Goal: Task Accomplishment & Management: Complete application form

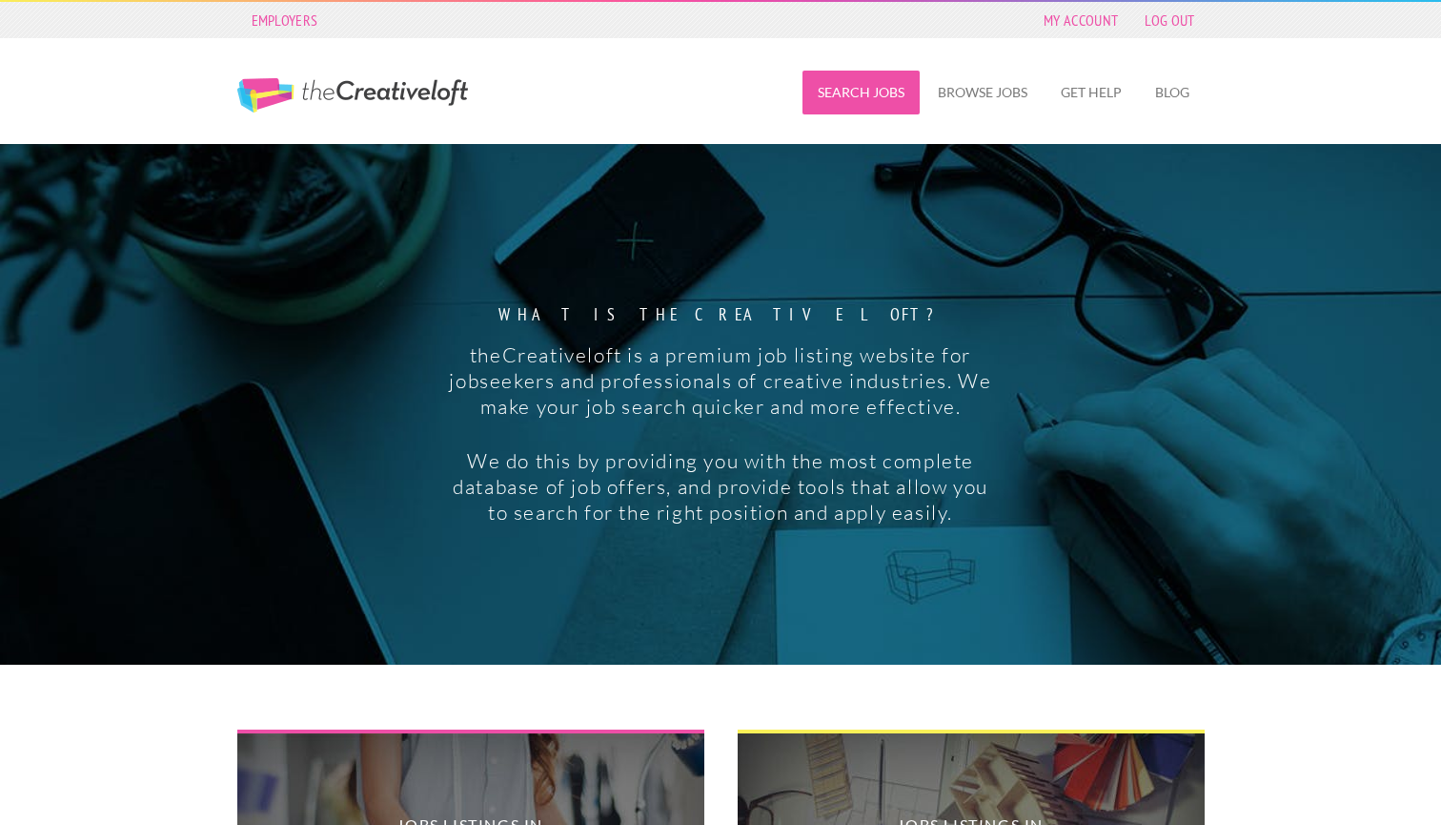
click at [862, 93] on link "Search Jobs" at bounding box center [861, 93] width 117 height 44
click at [952, 103] on link "Browse Jobs" at bounding box center [983, 93] width 120 height 44
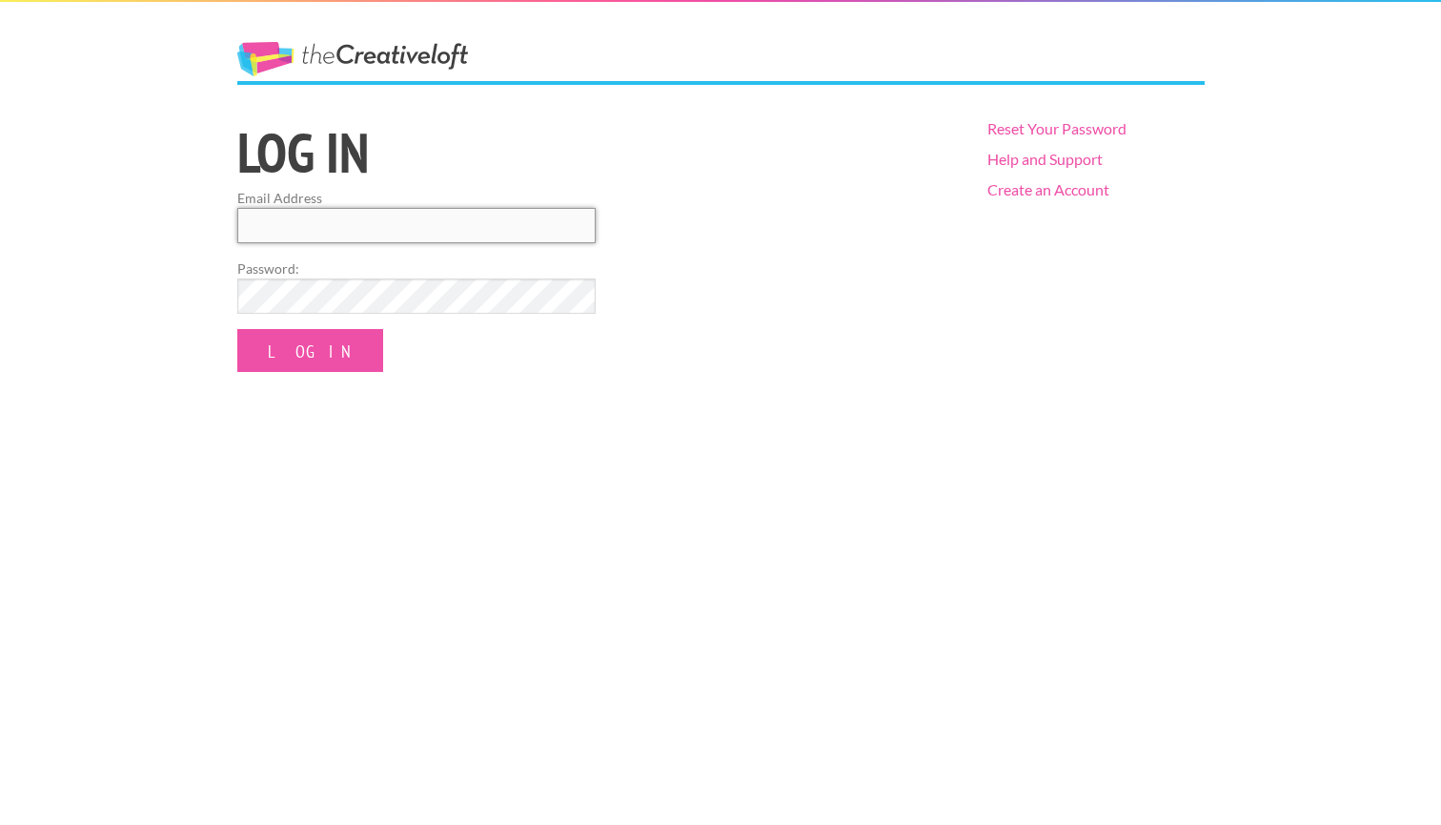
type input "Warepierre@gmail.com"
click at [289, 349] on input "Log In" at bounding box center [310, 350] width 146 height 43
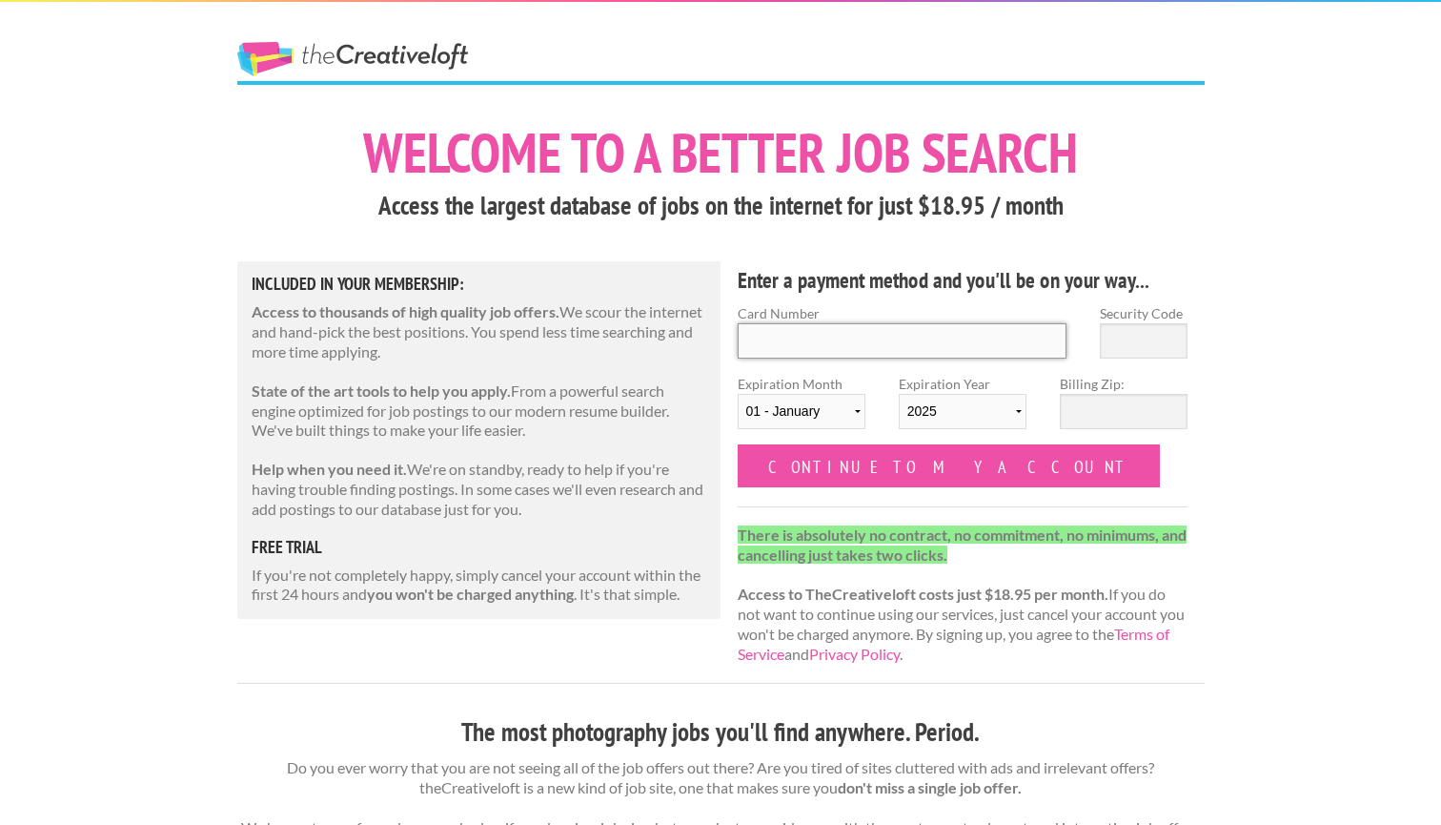
click at [784, 344] on input "Card Number" at bounding box center [903, 340] width 330 height 35
type input "4867961219293864"
select select "11"
select select "2026"
type input "55369"
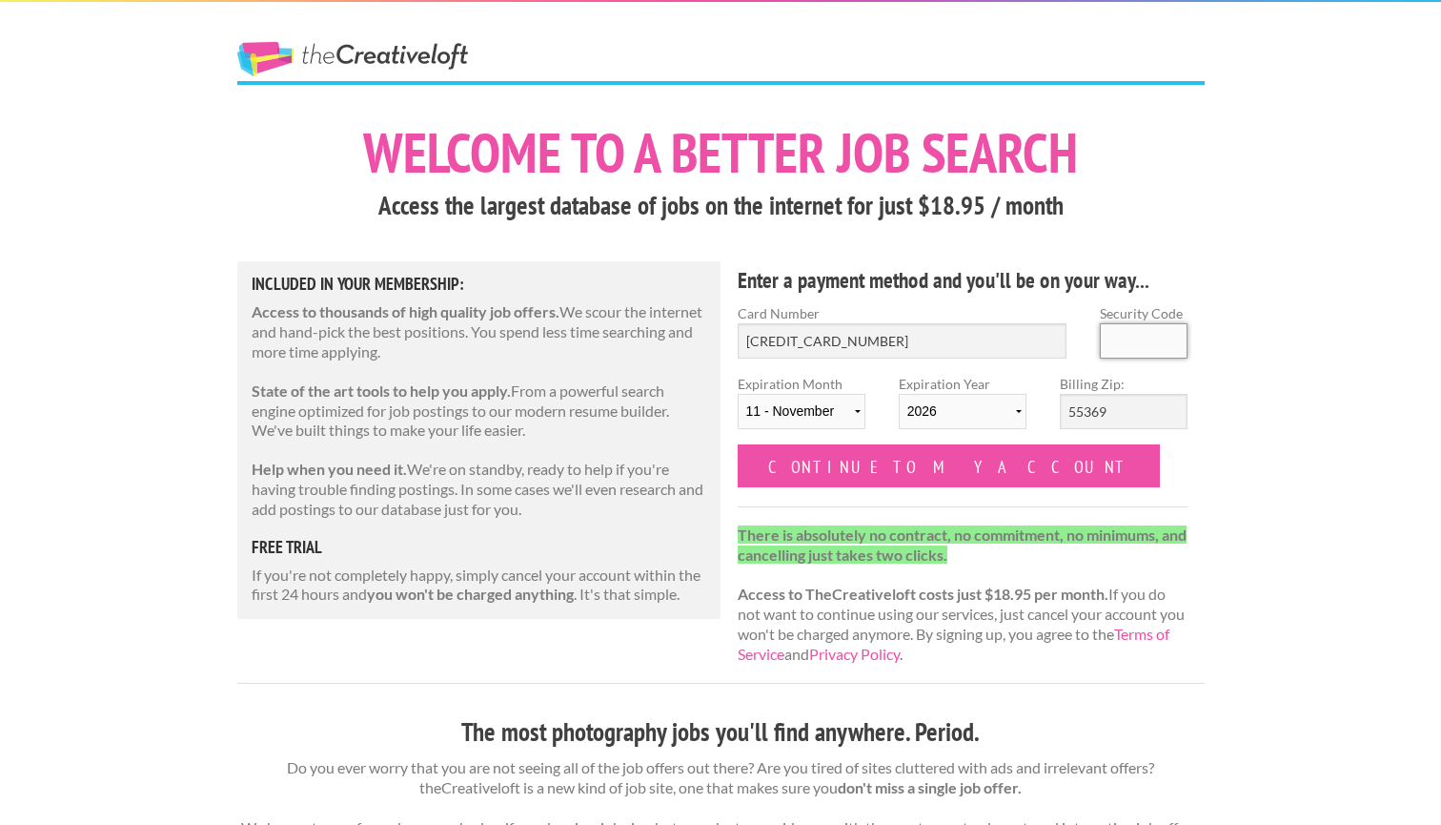
click at [1125, 348] on input "Security Code" at bounding box center [1144, 340] width 88 height 35
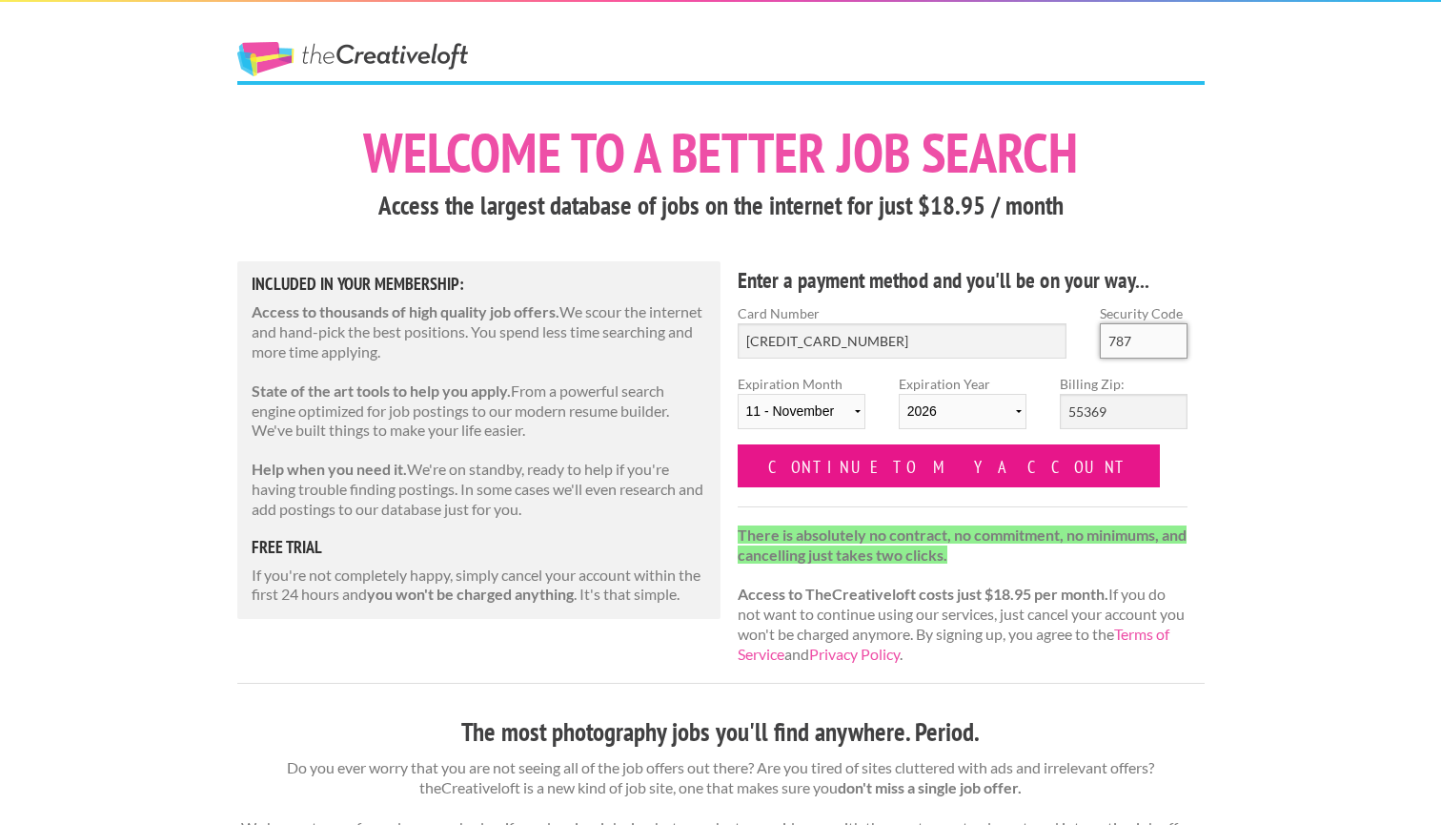
type input "787"
click at [863, 469] on input "Continue to my account" at bounding box center [949, 465] width 423 height 43
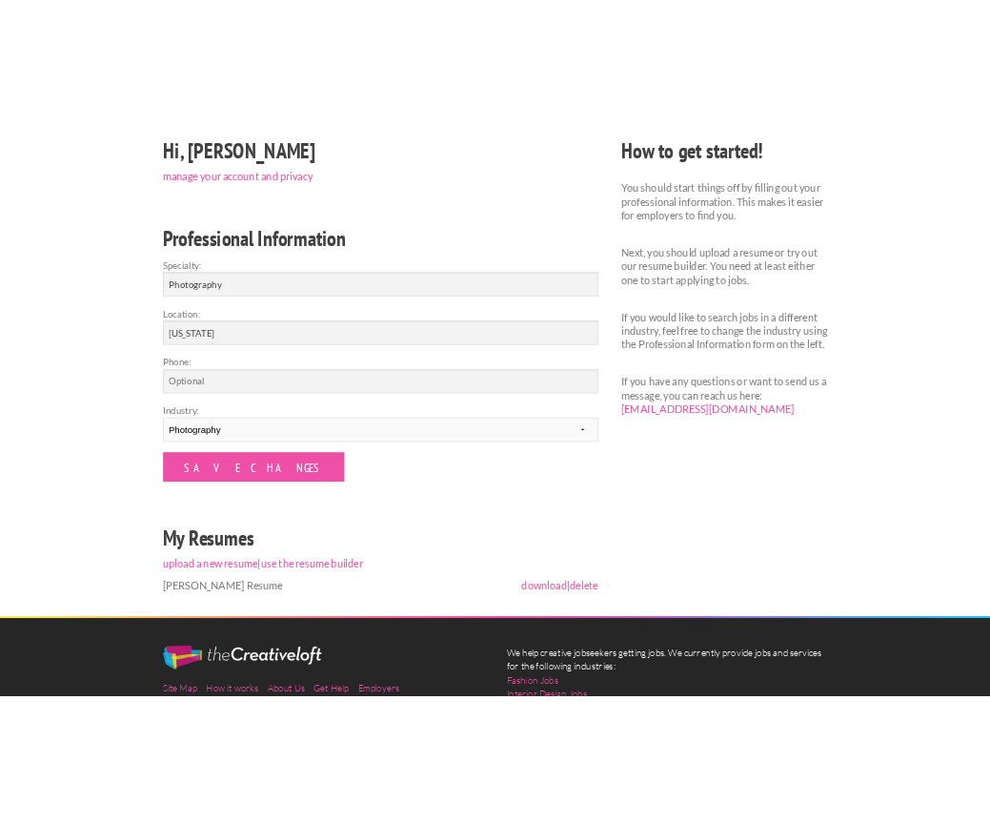
scroll to position [262, 0]
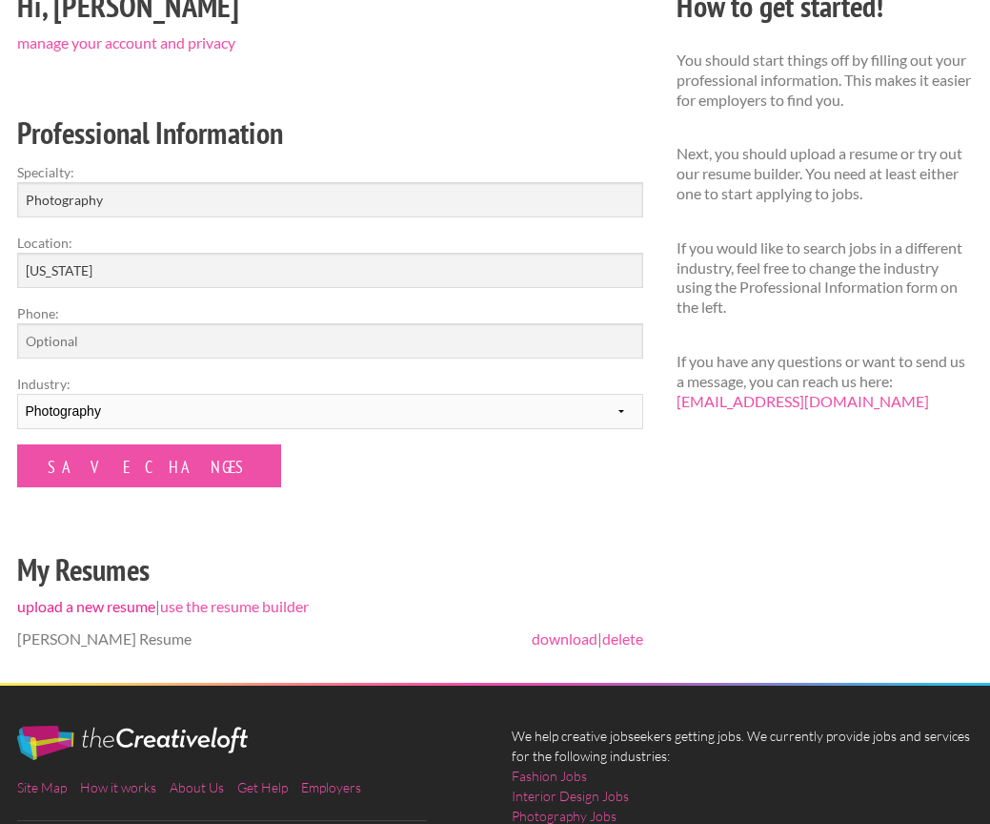
click at [90, 601] on link "upload a new resume" at bounding box center [86, 606] width 138 height 18
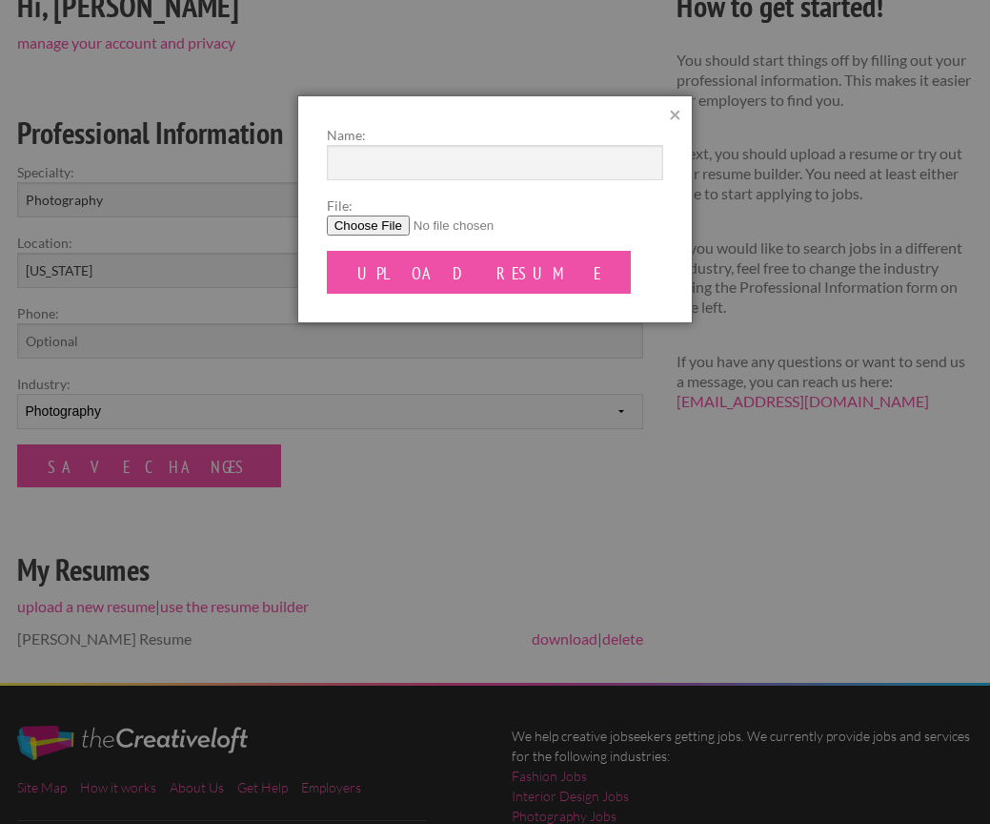
click at [385, 225] on input "File:" at bounding box center [495, 225] width 337 height 20
type input "C:\fakepath\Ware_Resume_Photographer.pdf"
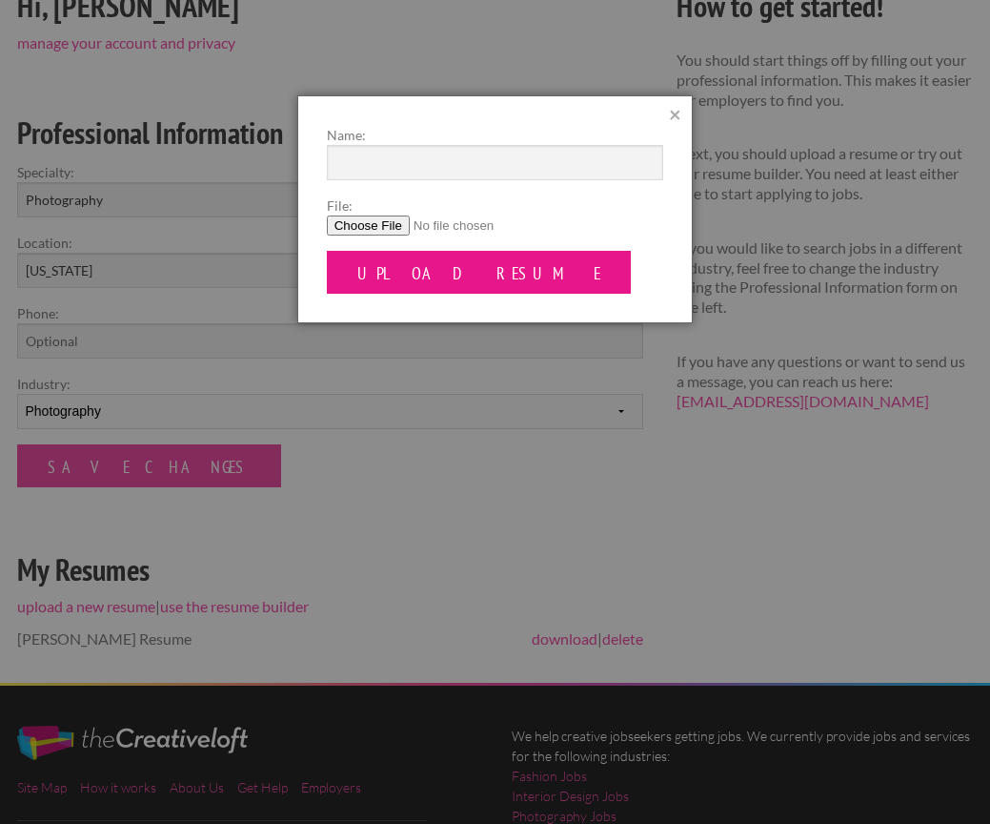
click at [394, 275] on input "Upload Resume" at bounding box center [479, 272] width 305 height 43
type input "[PERSON_NAME] Rusume"
click at [348, 261] on input "Upload Resume" at bounding box center [479, 272] width 305 height 43
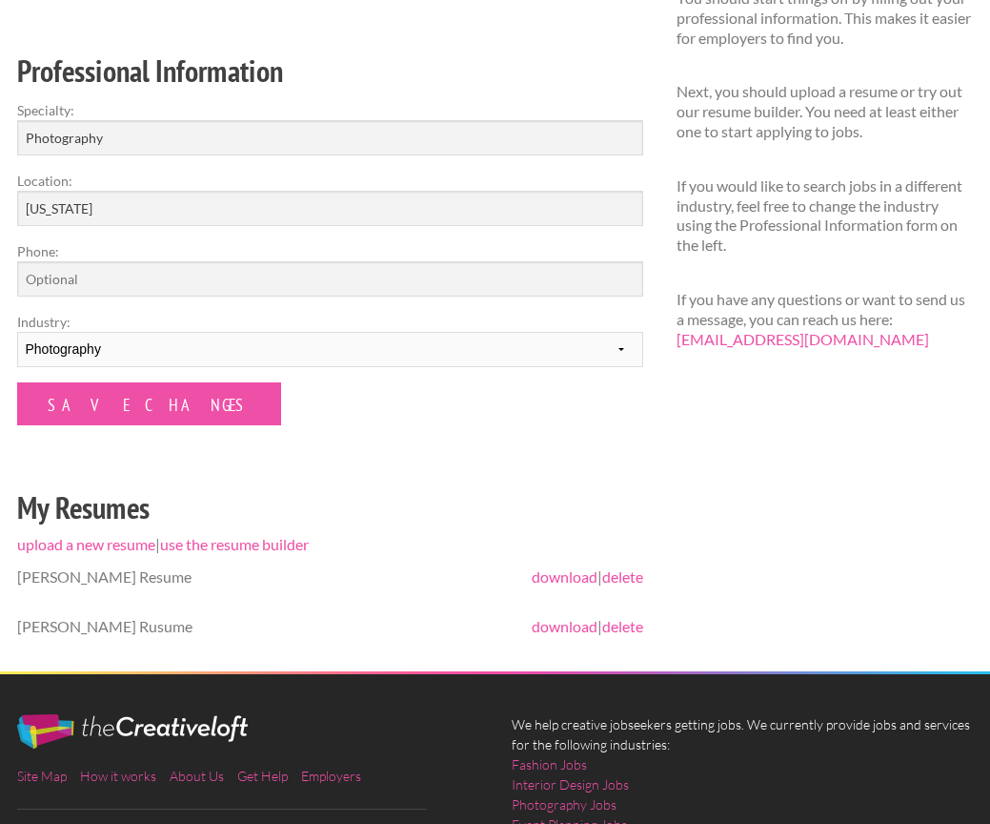
scroll to position [324, 0]
click at [632, 572] on link "delete" at bounding box center [622, 576] width 41 height 18
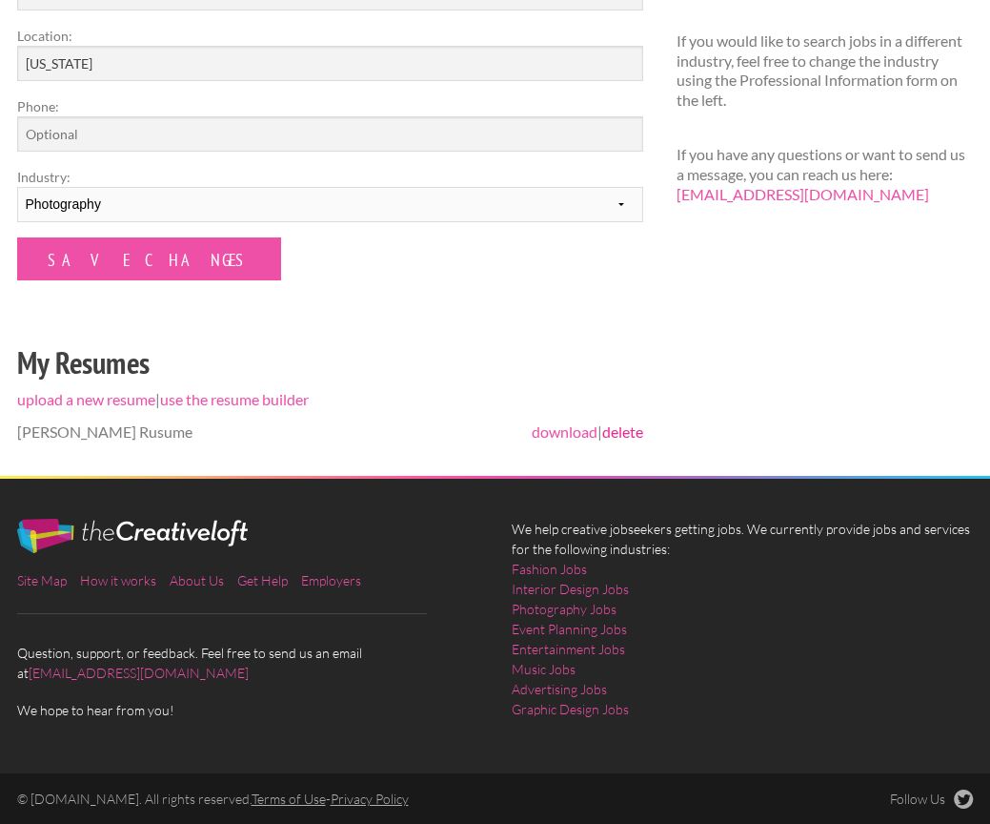
scroll to position [467, 0]
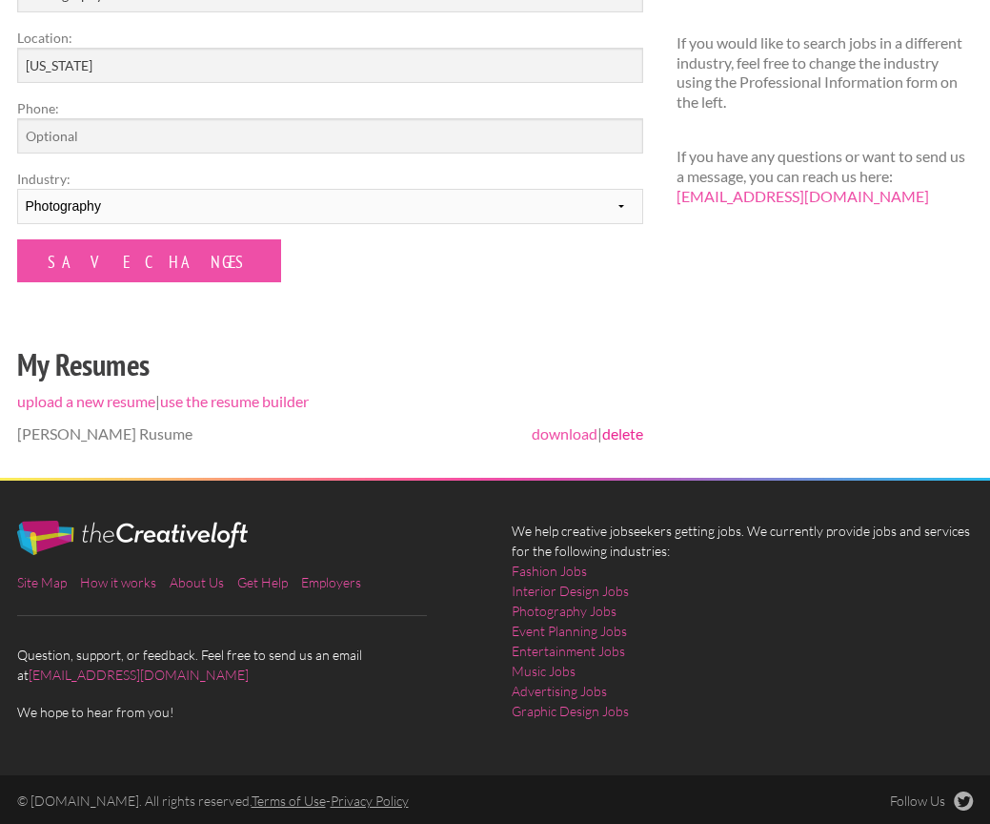
click at [622, 429] on link "delete" at bounding box center [622, 433] width 41 height 18
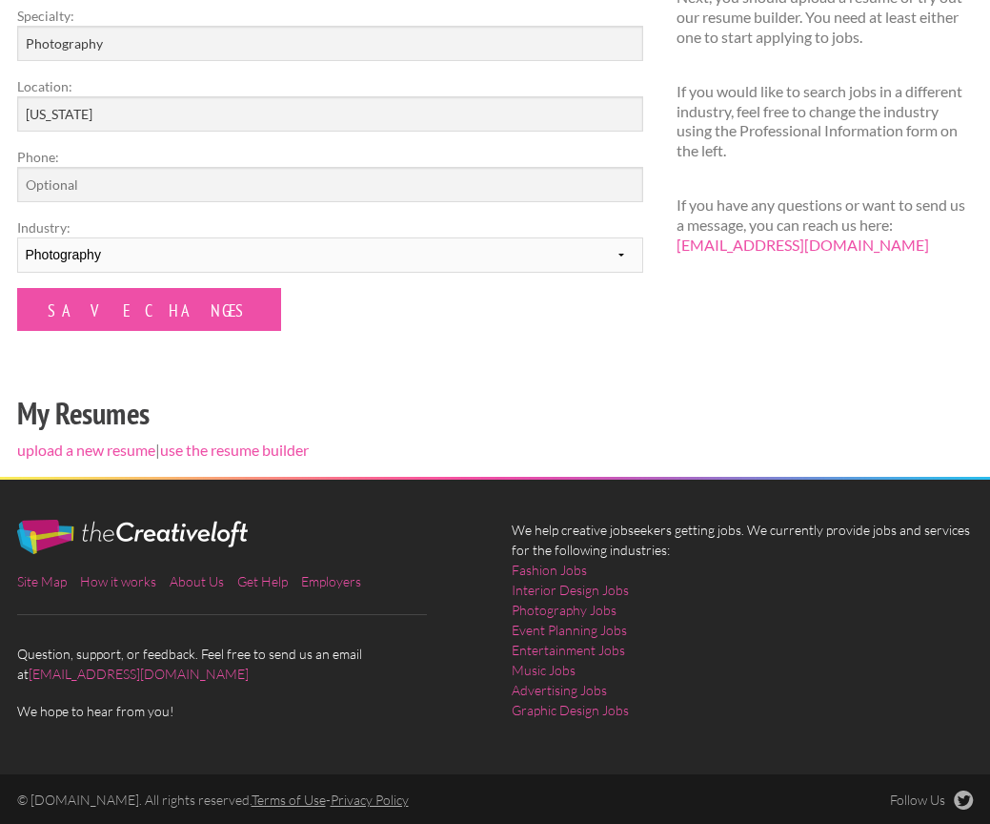
scroll to position [418, 0]
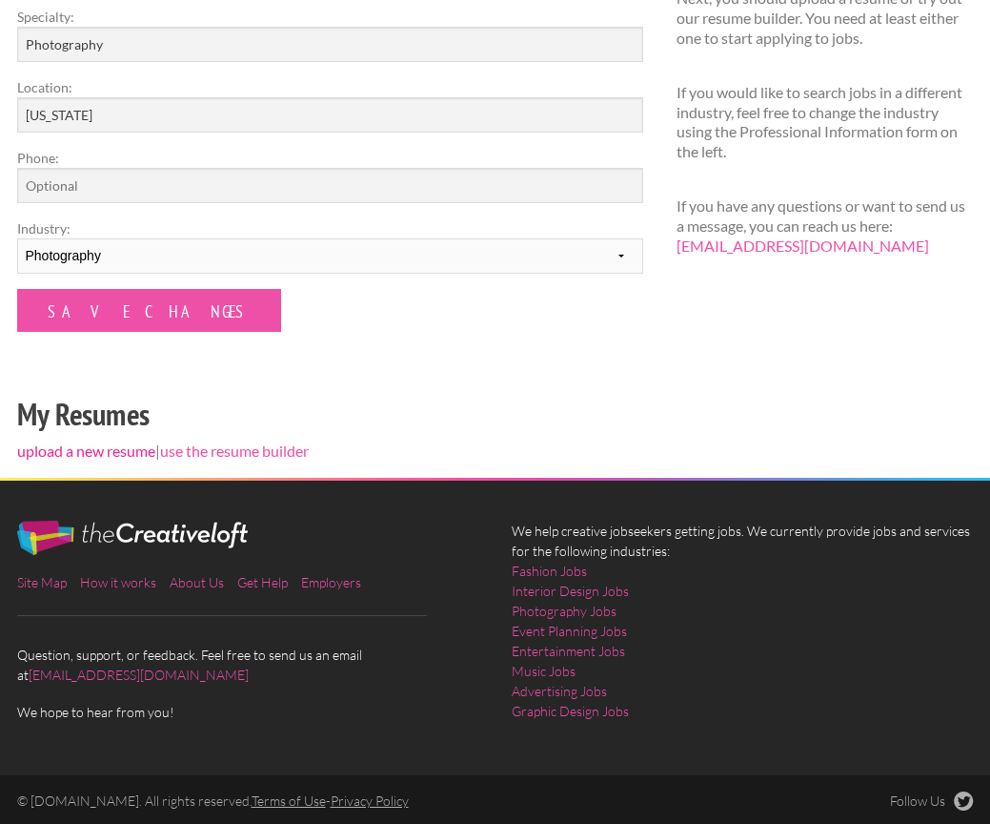
click at [73, 453] on link "upload a new resume" at bounding box center [86, 450] width 138 height 18
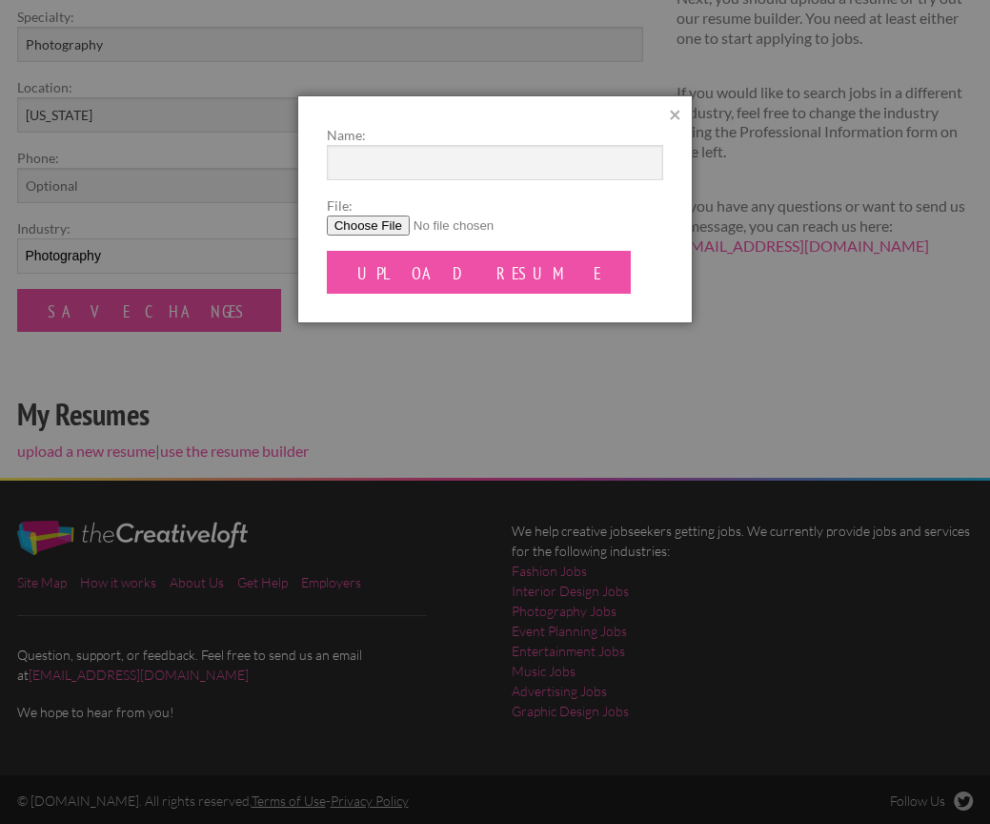
click at [372, 226] on input "File:" at bounding box center [495, 225] width 337 height 20
type input "C:\fakepath\Ware_Resume_Photographer.pdf"
click at [369, 168] on input "Name:" at bounding box center [495, 162] width 337 height 35
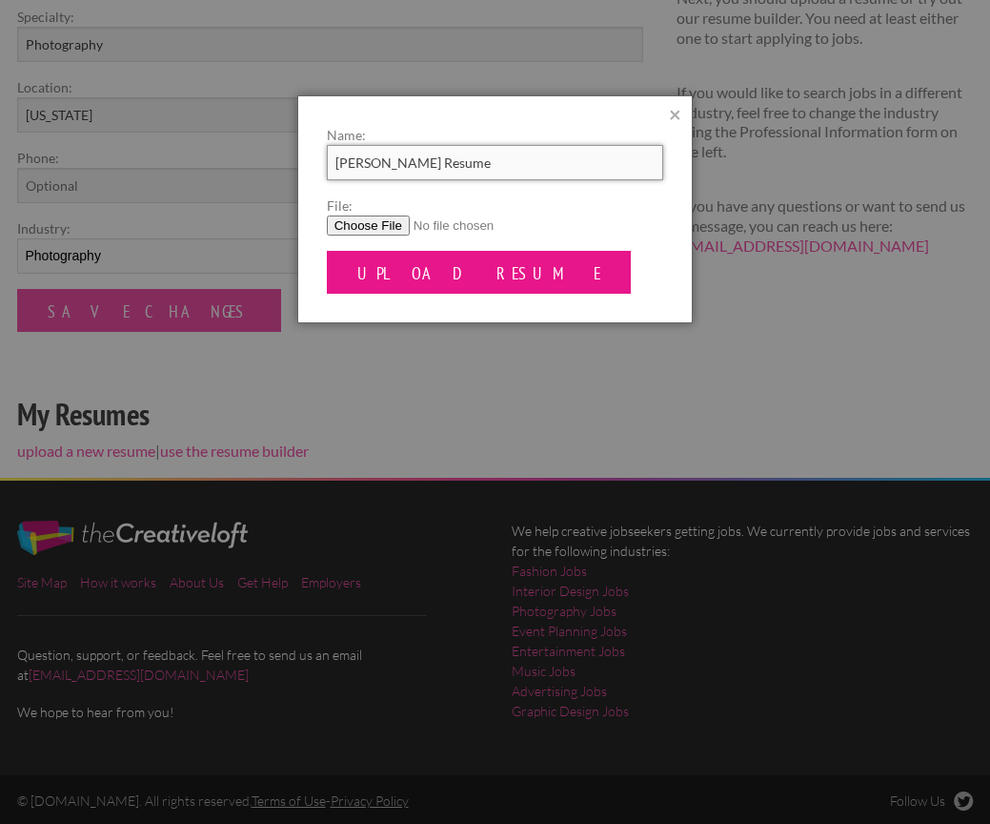
type input "Pierre Ware Resume"
click at [409, 273] on input "Upload Resume" at bounding box center [479, 272] width 305 height 43
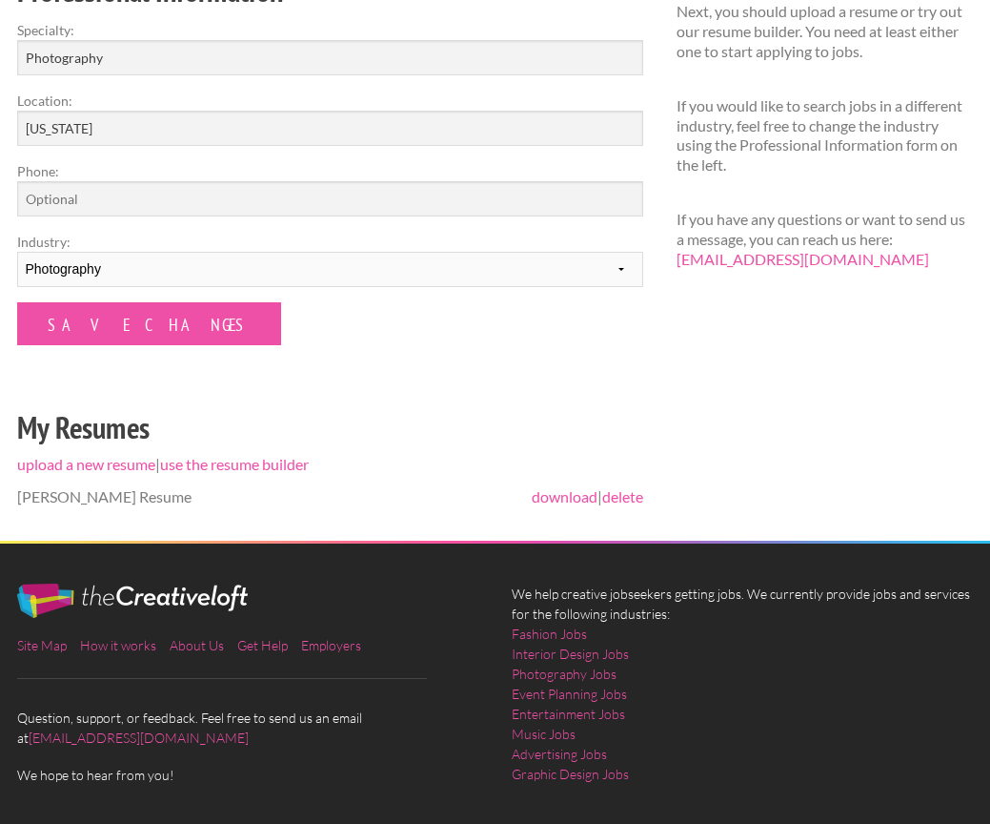
scroll to position [404, 0]
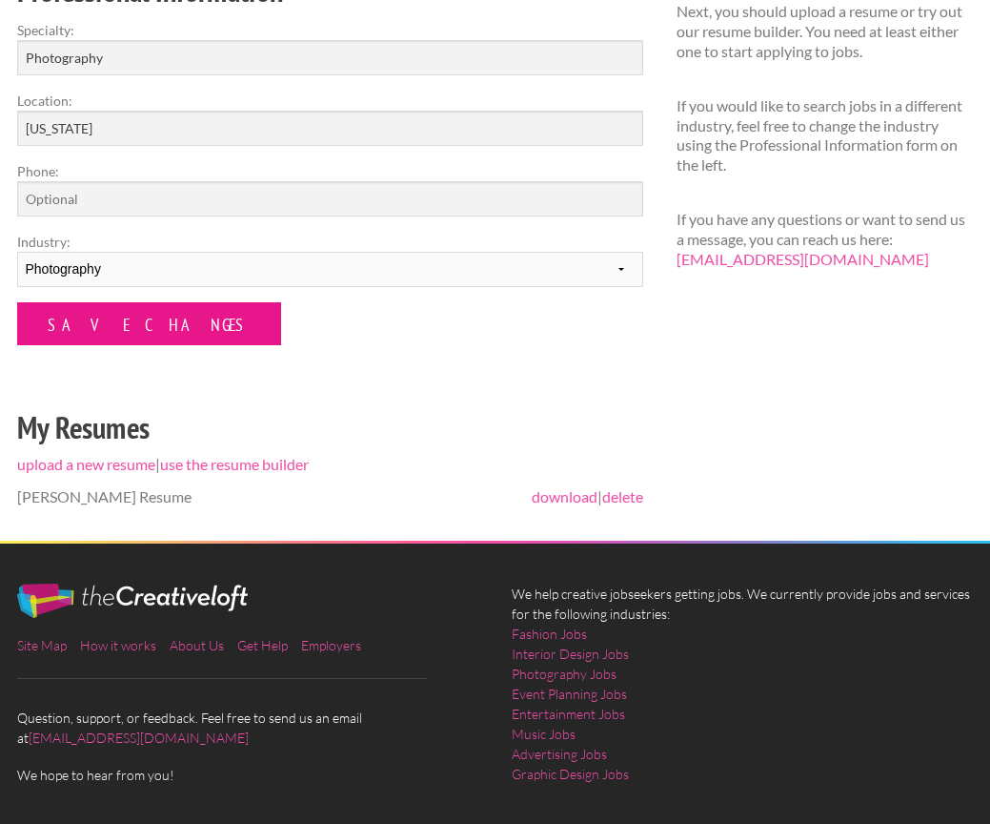
click at [151, 316] on input "Save Changes" at bounding box center [149, 323] width 264 height 43
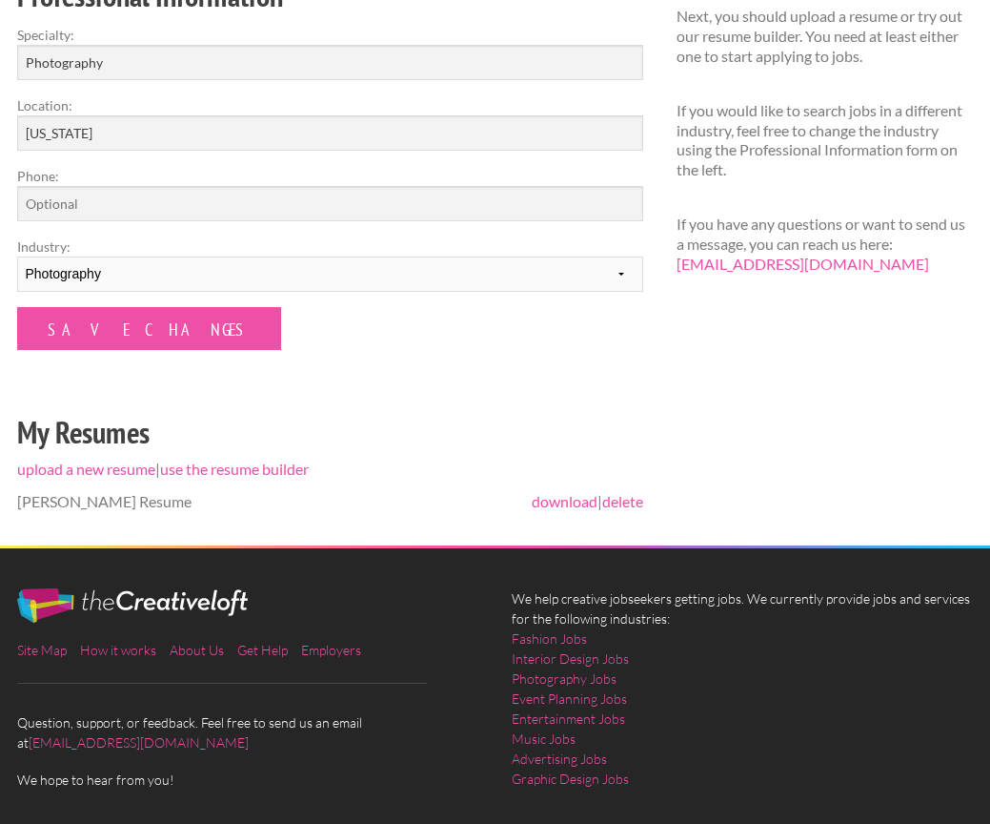
scroll to position [339, 0]
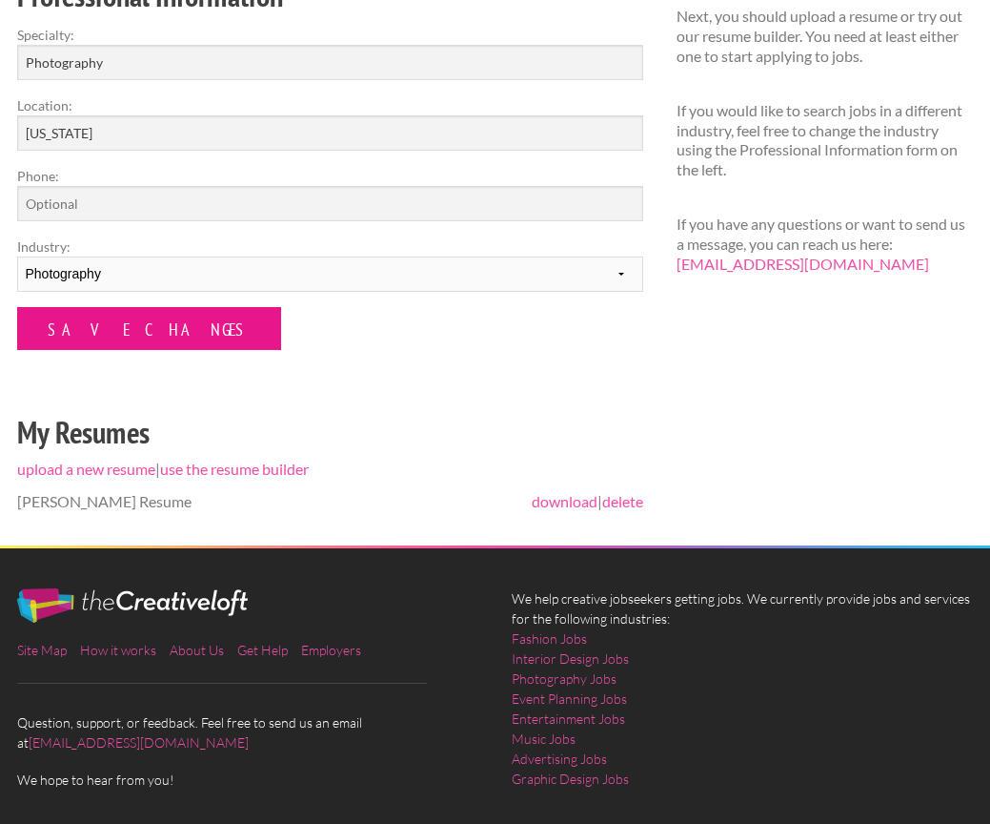
click at [154, 319] on input "Save Changes" at bounding box center [149, 328] width 264 height 43
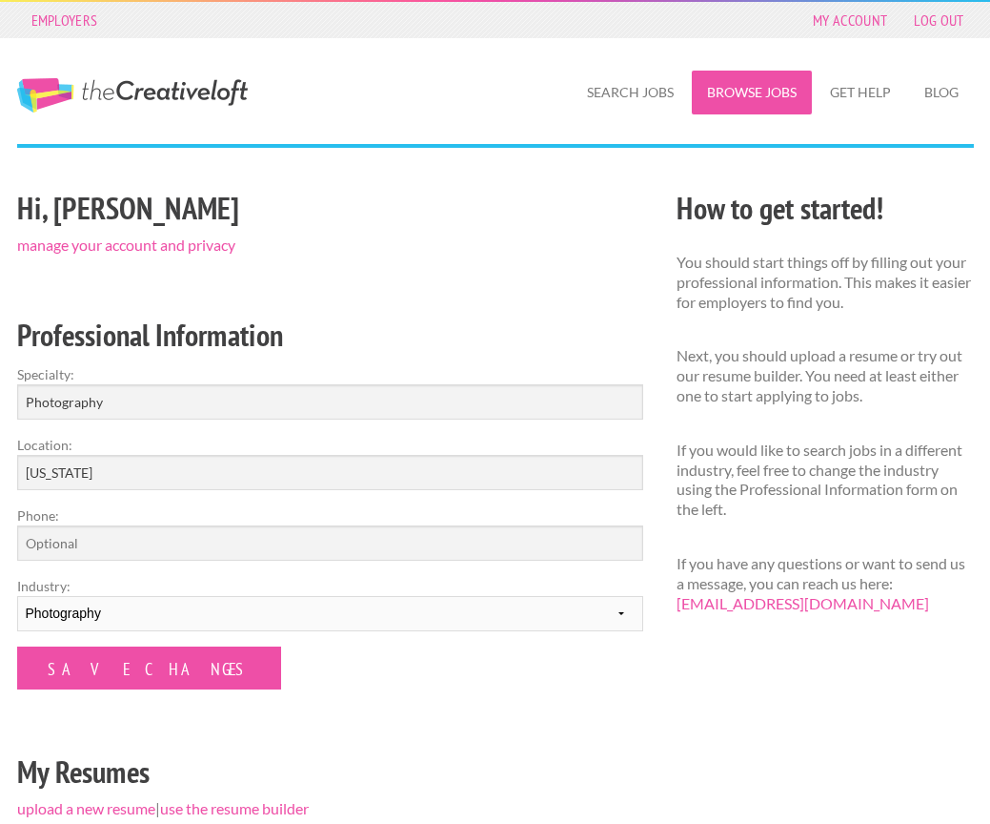
click at [732, 99] on link "Browse Jobs" at bounding box center [752, 93] width 120 height 44
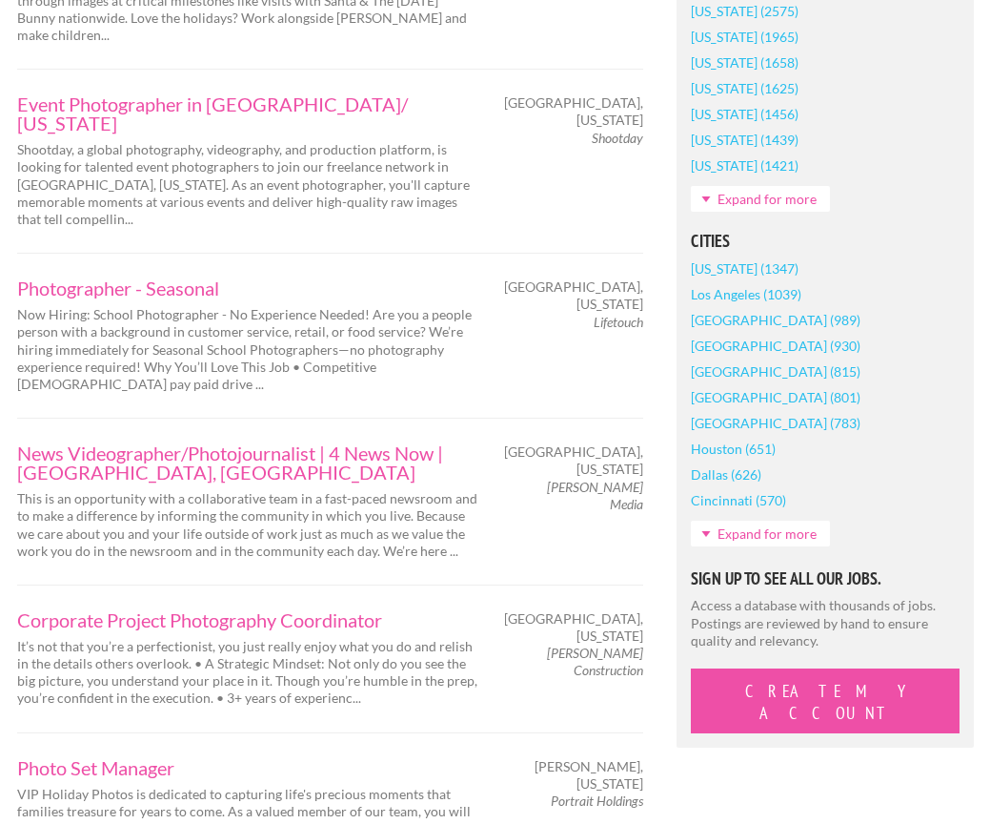
scroll to position [1320, 0]
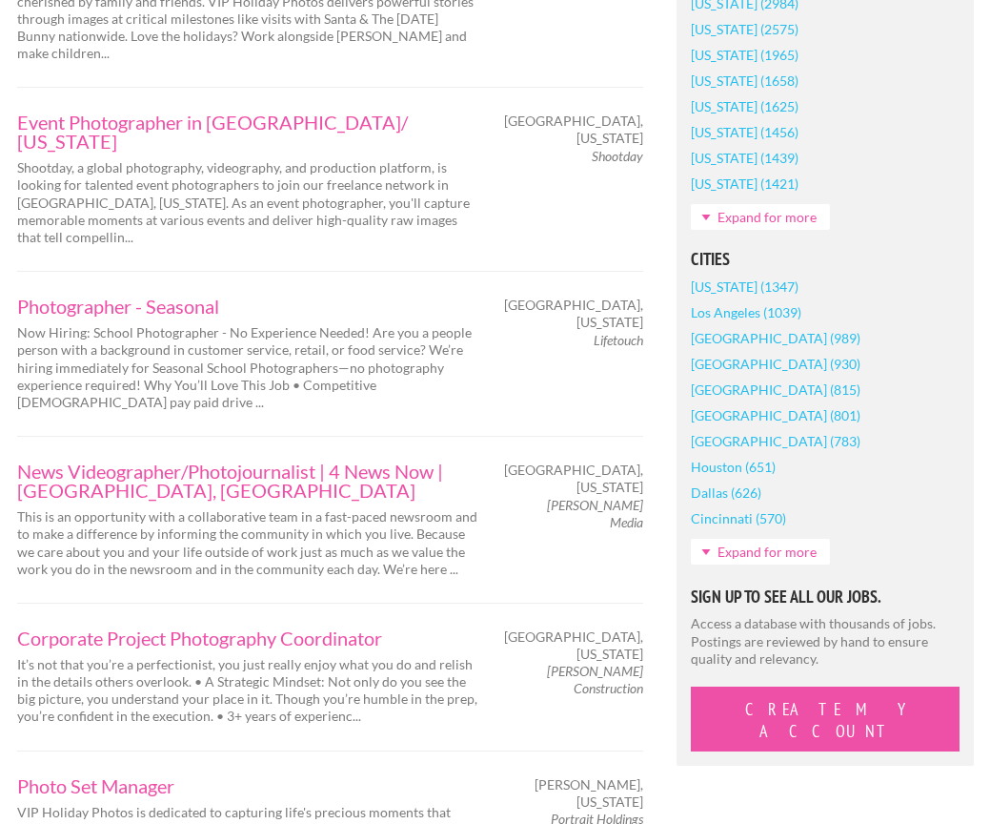
click at [783, 548] on link "Expand for more" at bounding box center [760, 552] width 139 height 26
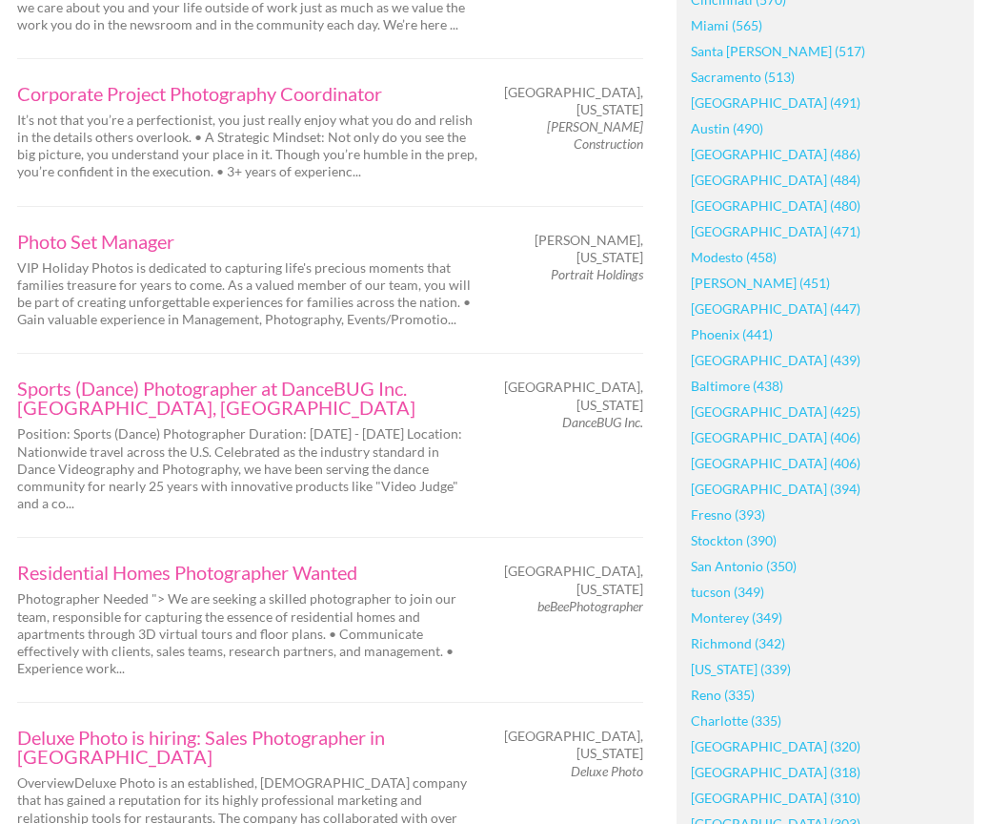
scroll to position [1852, 0]
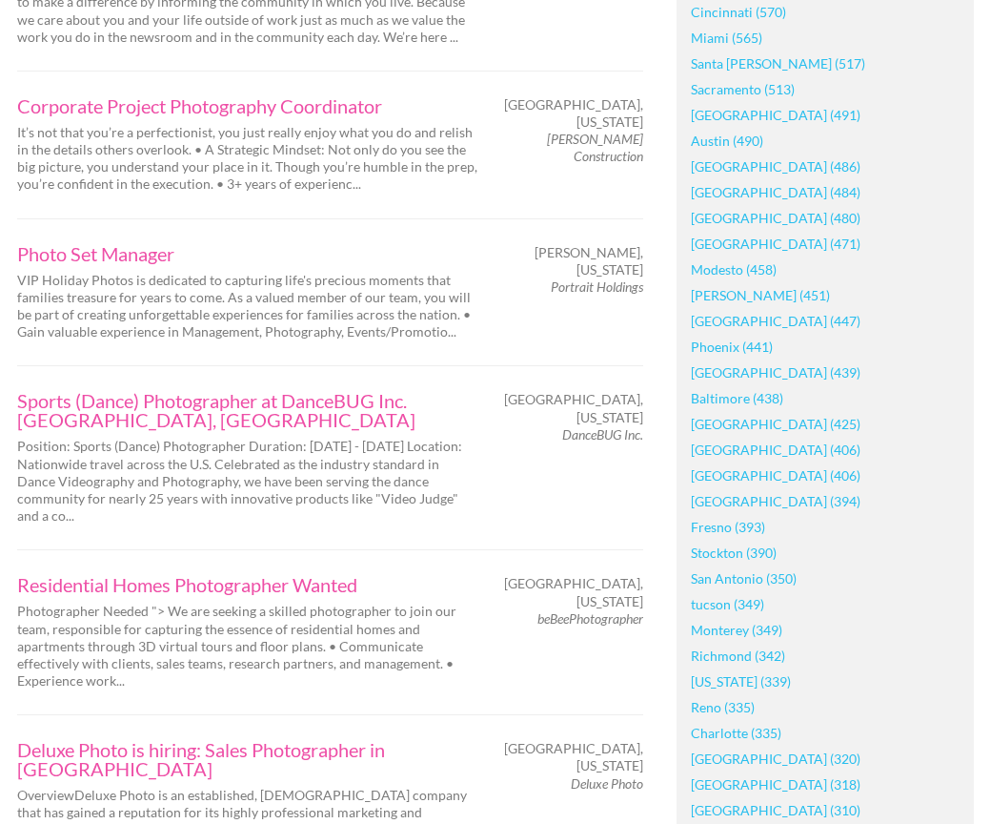
click at [736, 194] on link "Minneapolis (484)" at bounding box center [776, 192] width 170 height 26
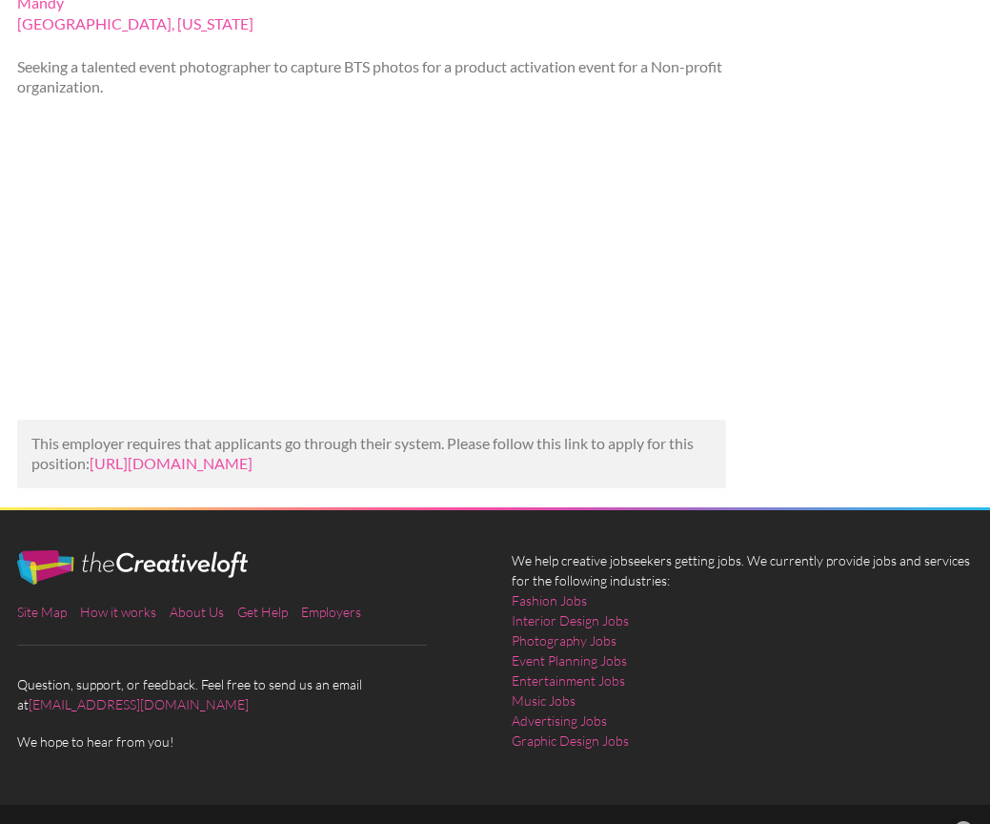
scroll to position [254, 0]
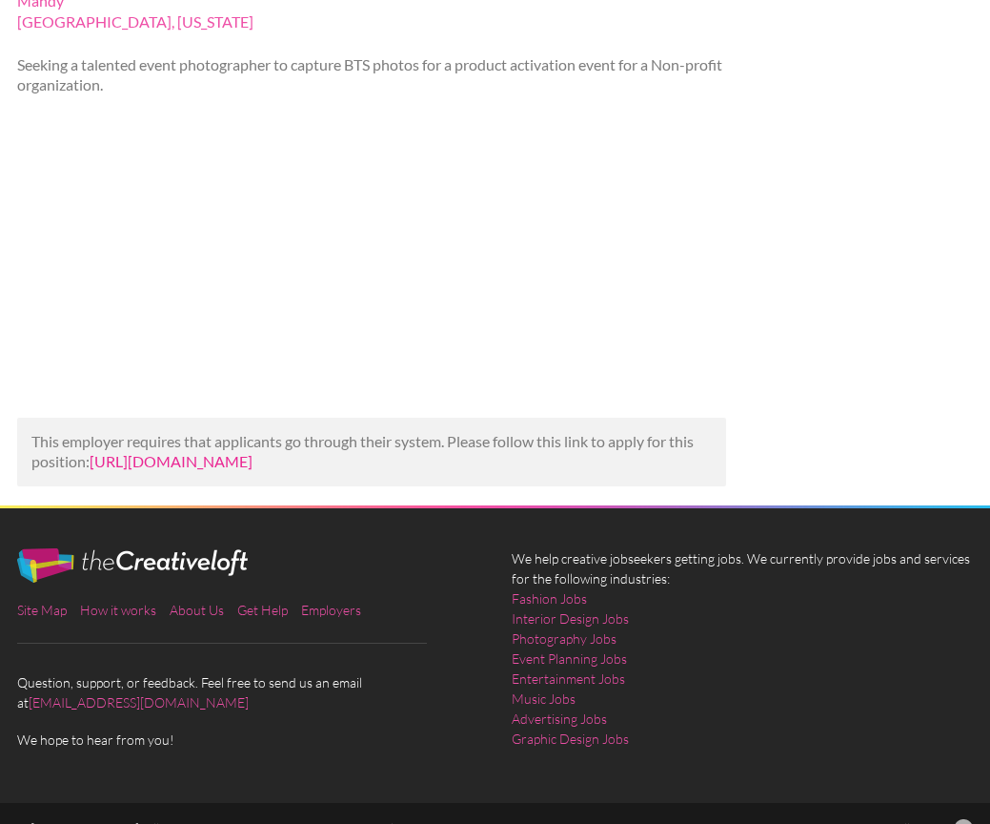
click at [253, 470] on link "[URL][DOMAIN_NAME]" at bounding box center [171, 461] width 163 height 18
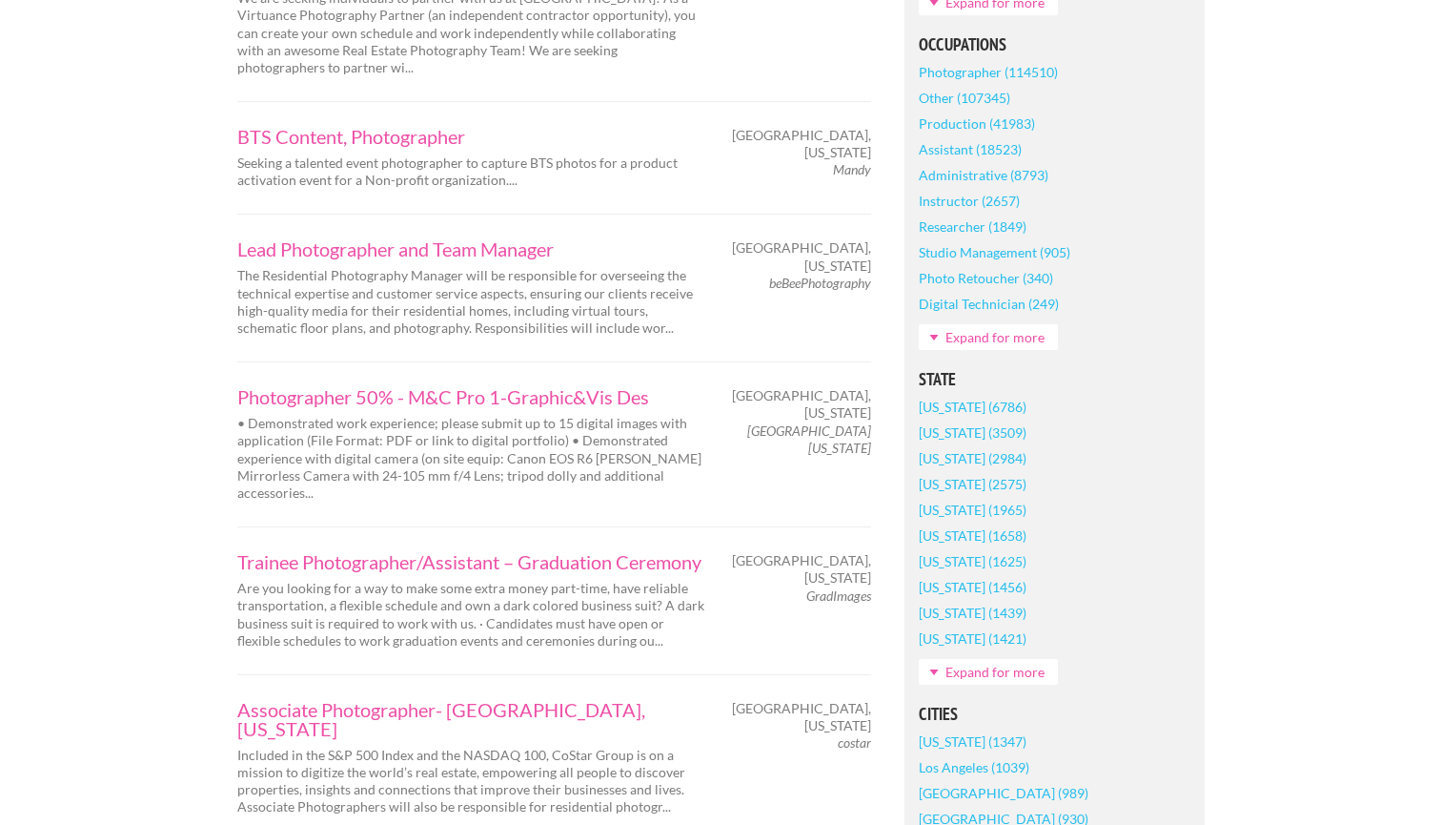
scroll to position [976, 0]
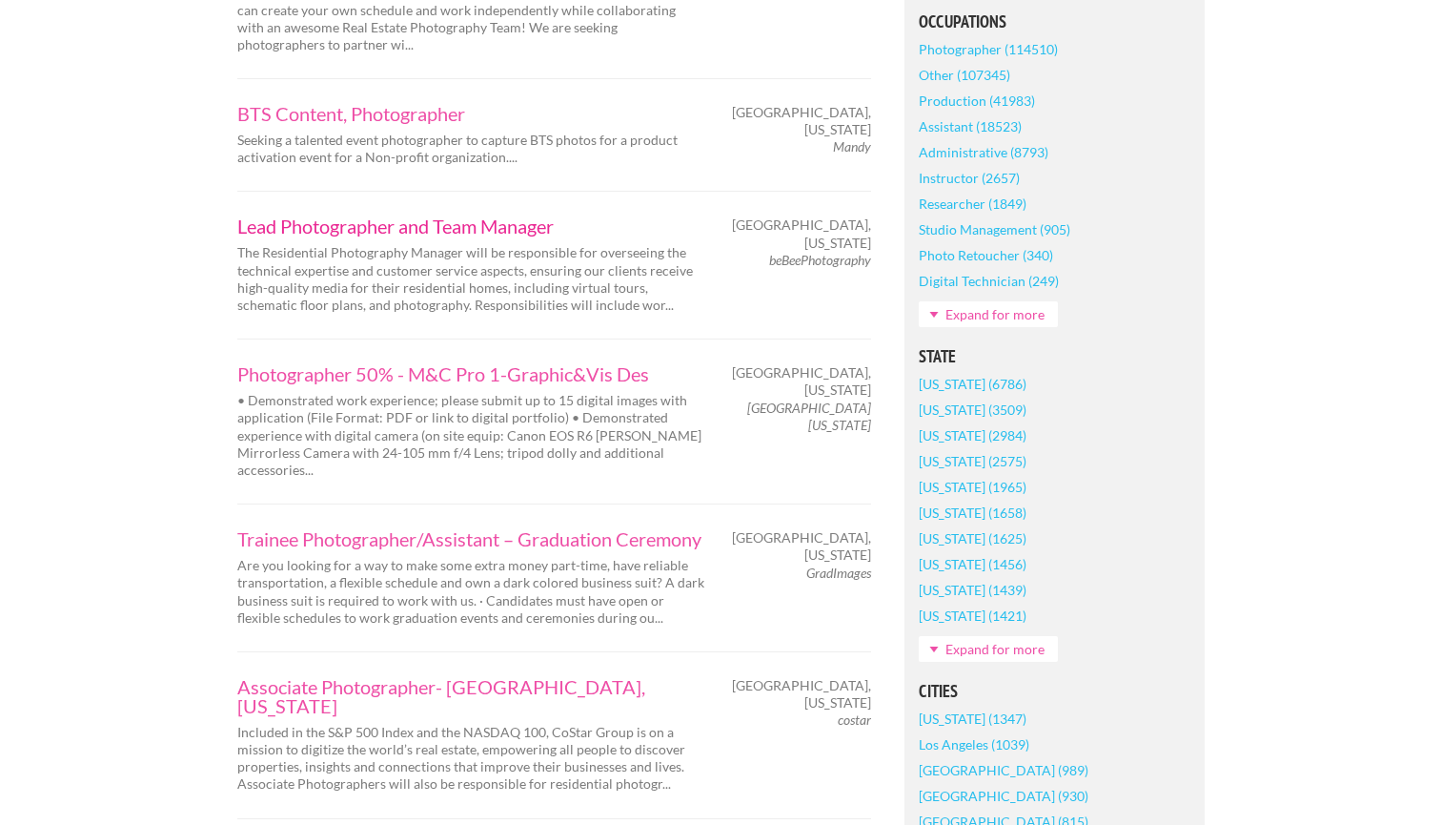
click at [371, 216] on link "Lead Photographer and Team Manager" at bounding box center [470, 225] width 467 height 19
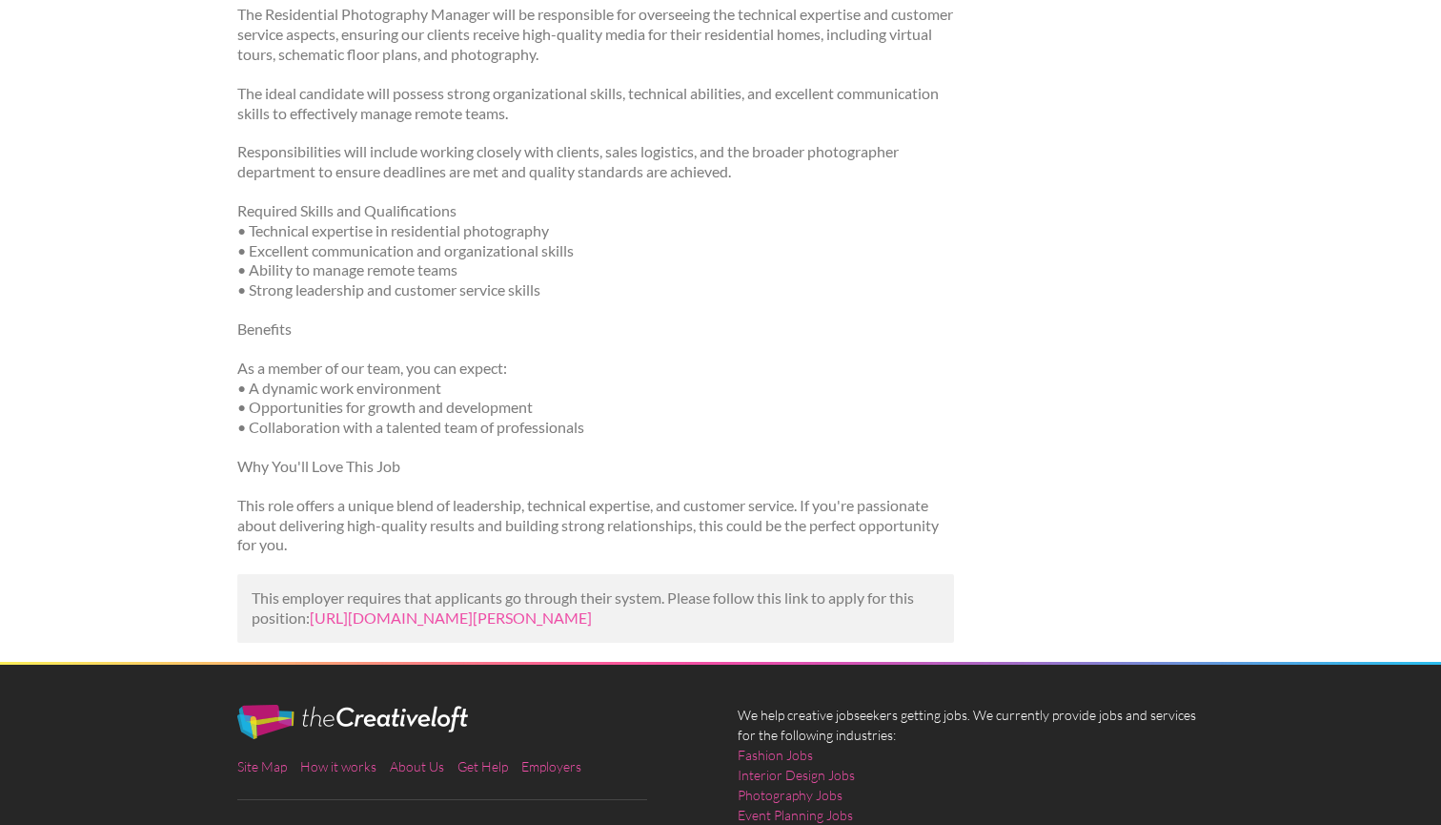
scroll to position [454, 0]
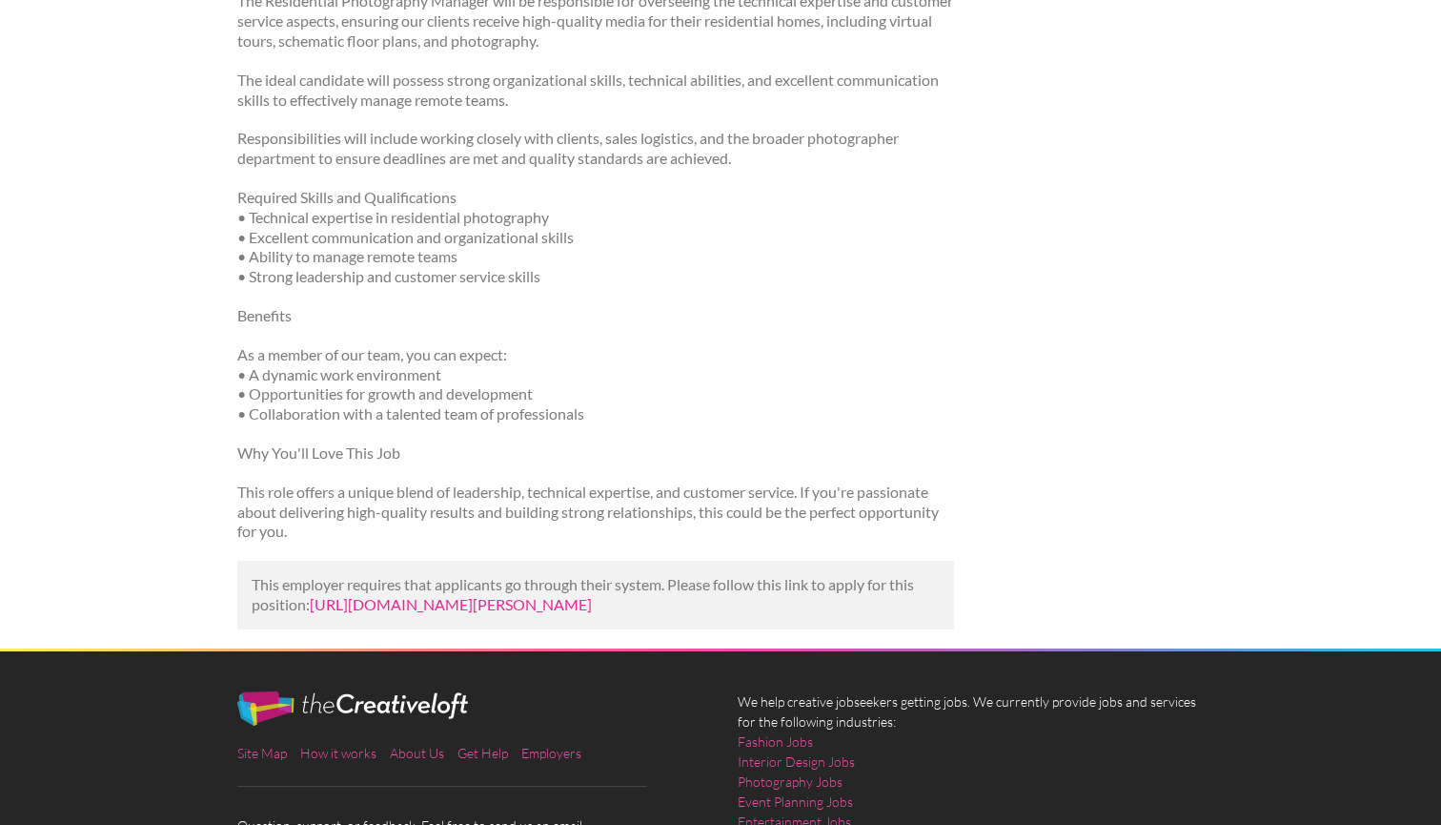
click at [382, 595] on link "https://us.bebee.com/job/1c1e5ef427293417ccd32ab207baf183?utm_campaign=google_j…" at bounding box center [451, 604] width 282 height 18
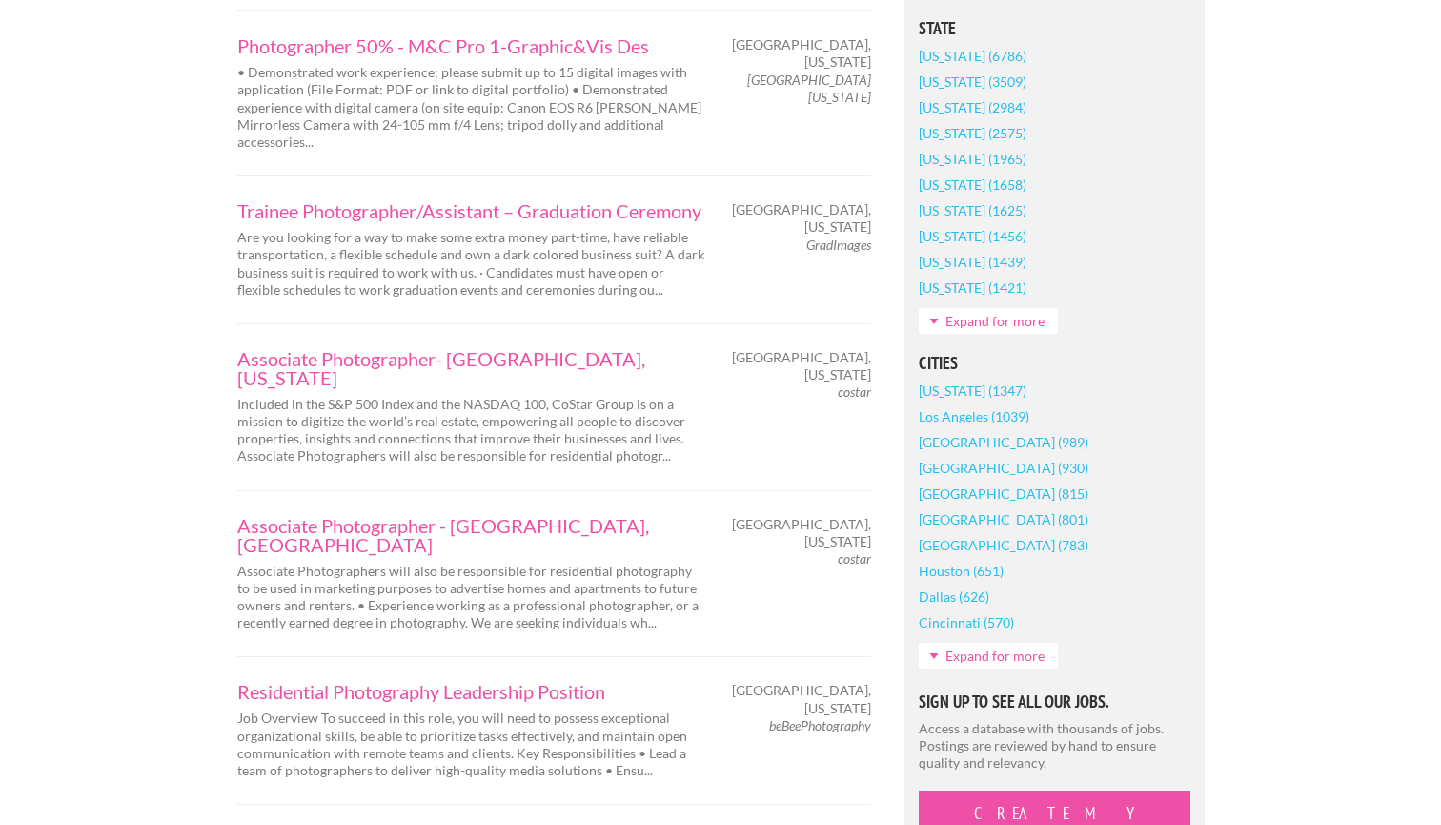
scroll to position [1334, 0]
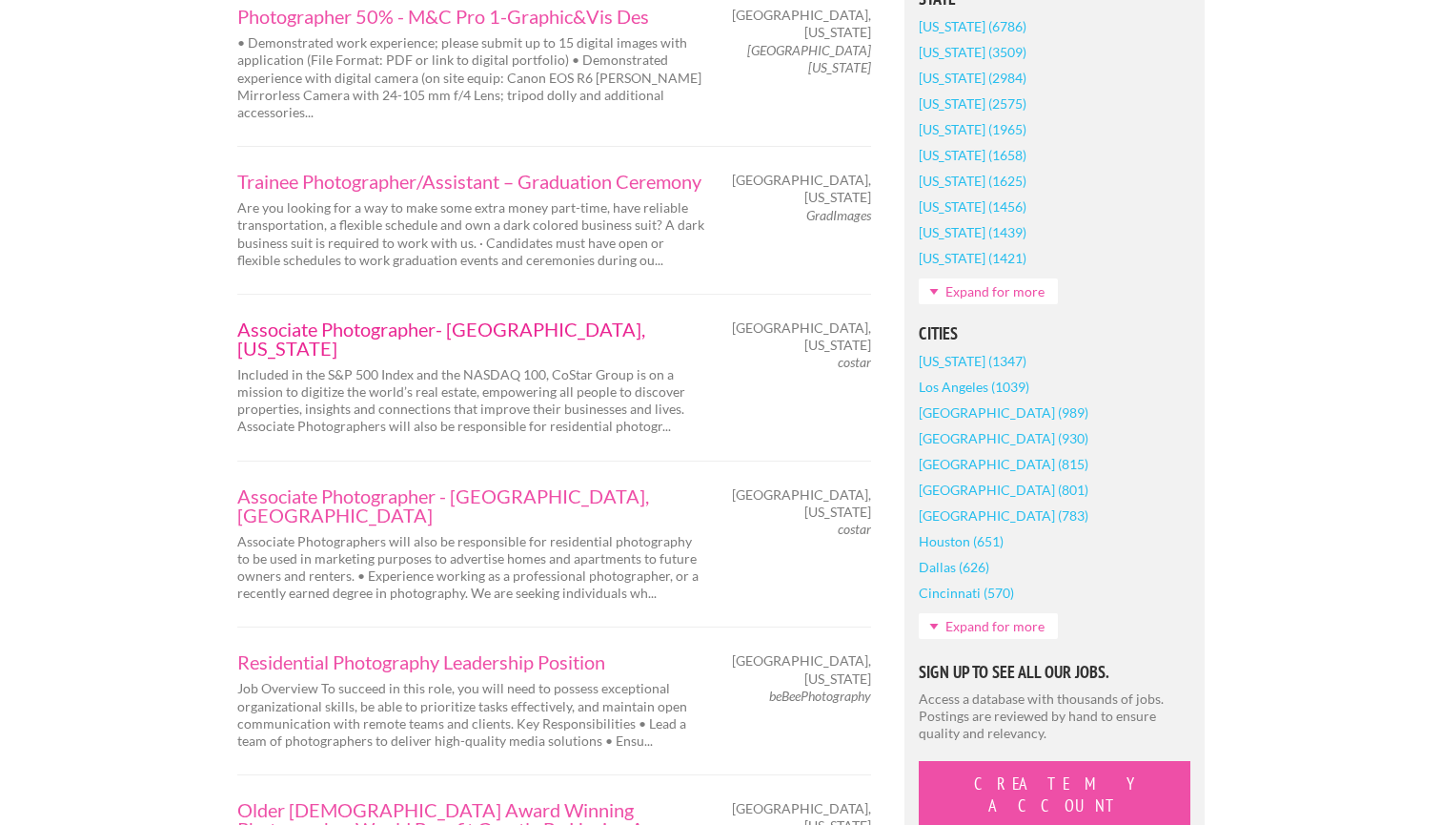
click at [279, 319] on link "Associate Photographer- [GEOGRAPHIC_DATA], [US_STATE]" at bounding box center [470, 338] width 467 height 38
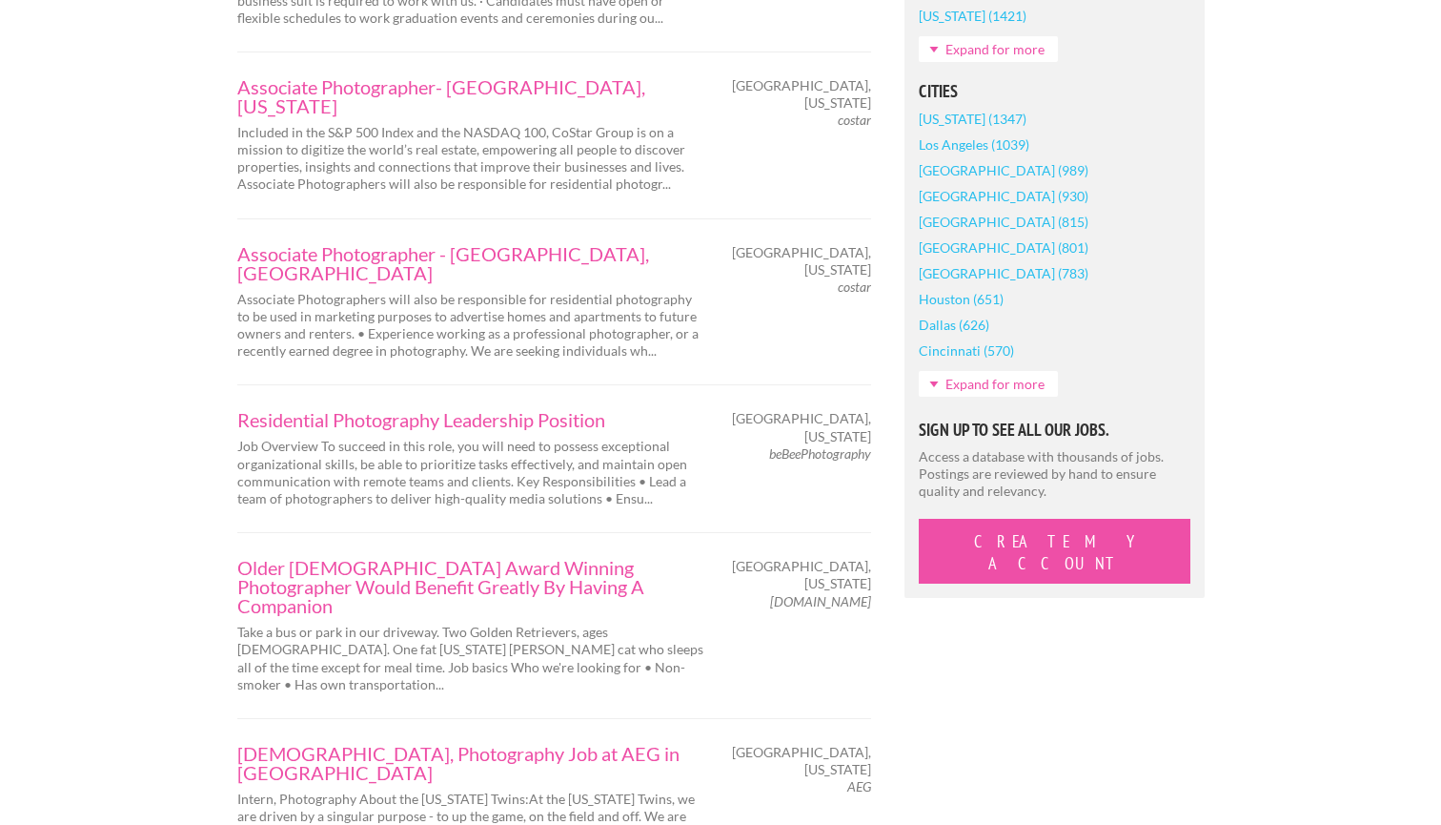
scroll to position [1579, 0]
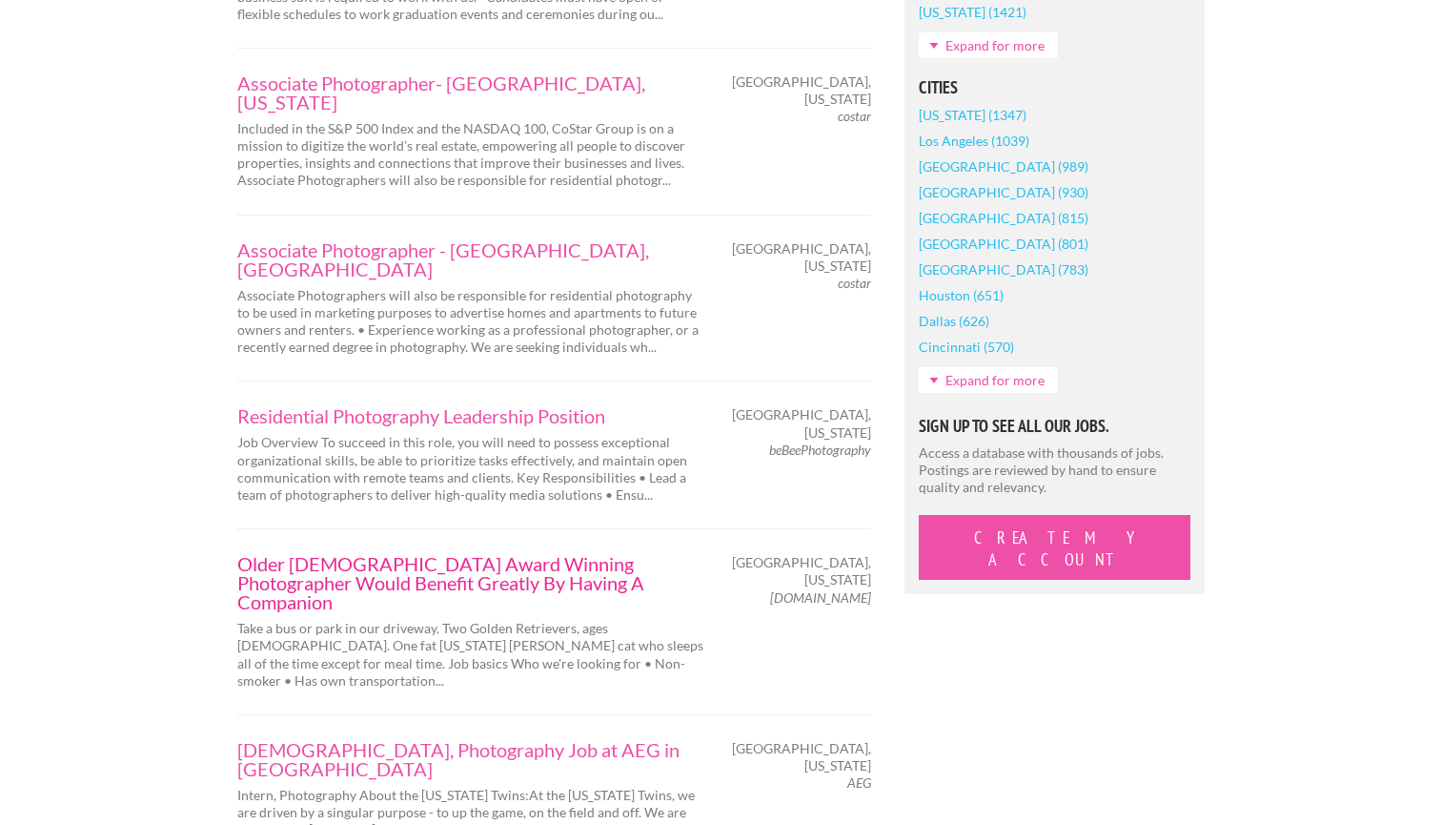
click at [322, 554] on link "Older [DEMOGRAPHIC_DATA] Award Winning Photographer Would Benefit Greatly By Ha…" at bounding box center [470, 582] width 467 height 57
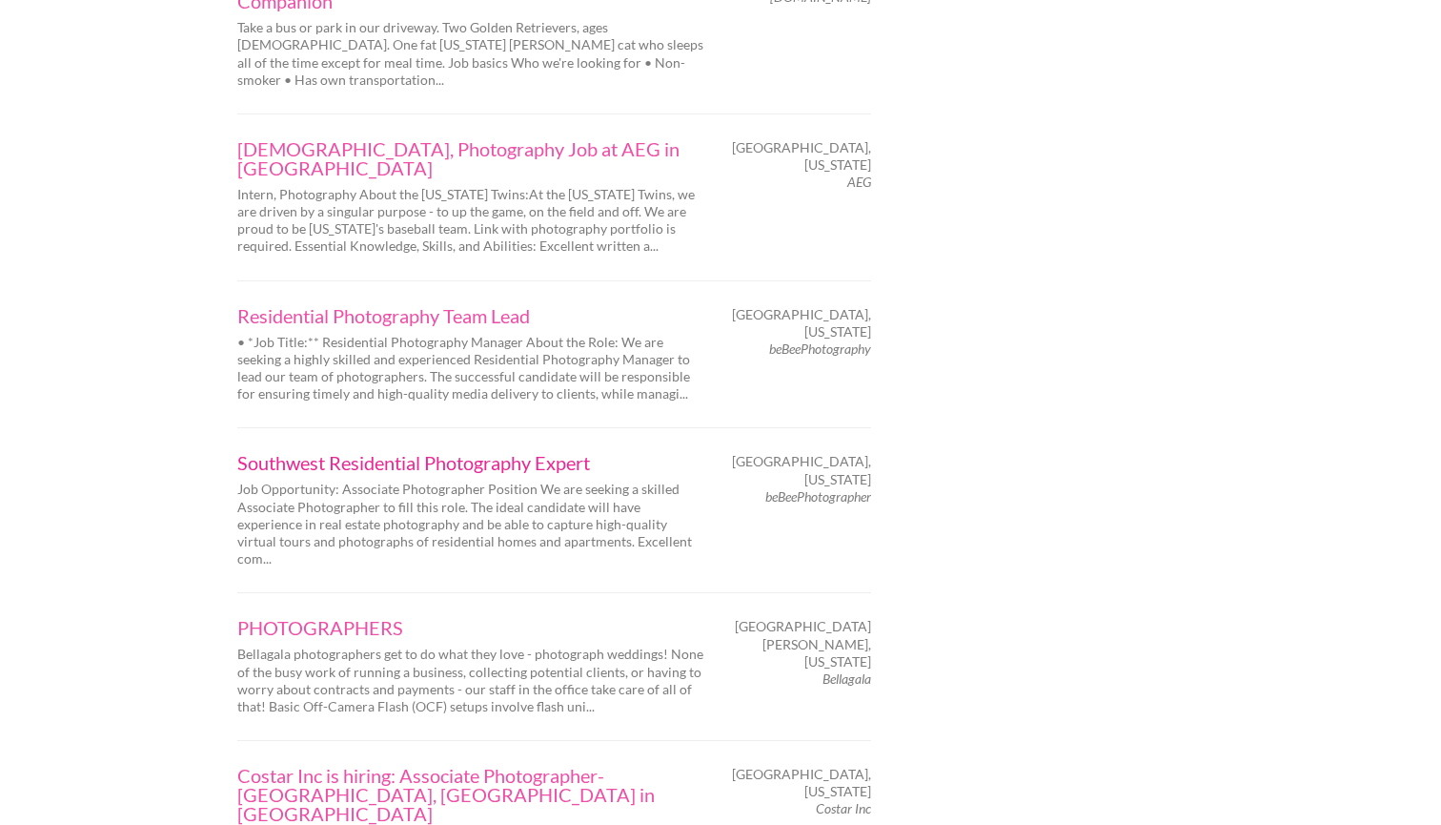
scroll to position [2174, 0]
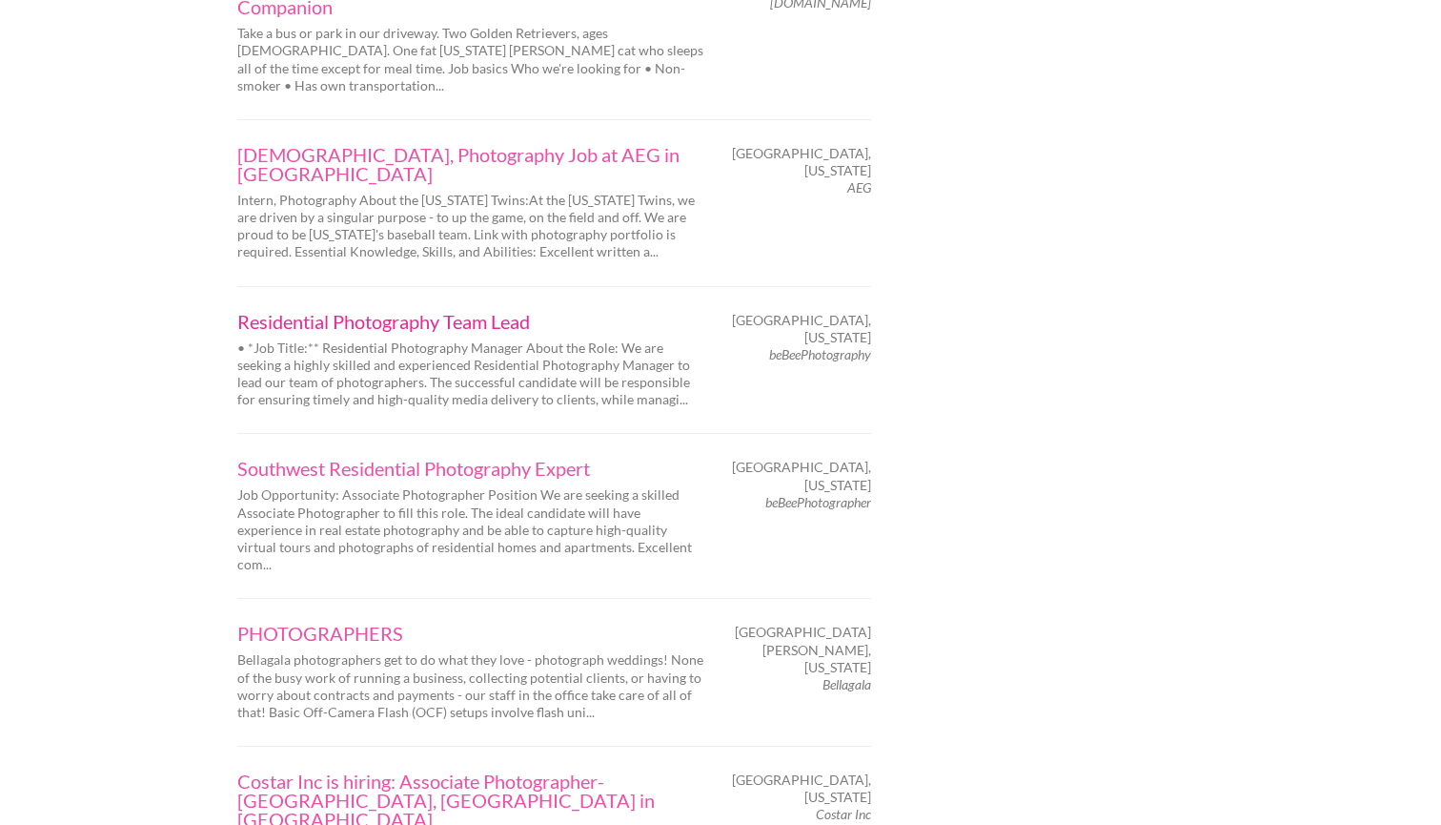
click at [401, 312] on link "Residential Photography Team Lead" at bounding box center [470, 321] width 467 height 19
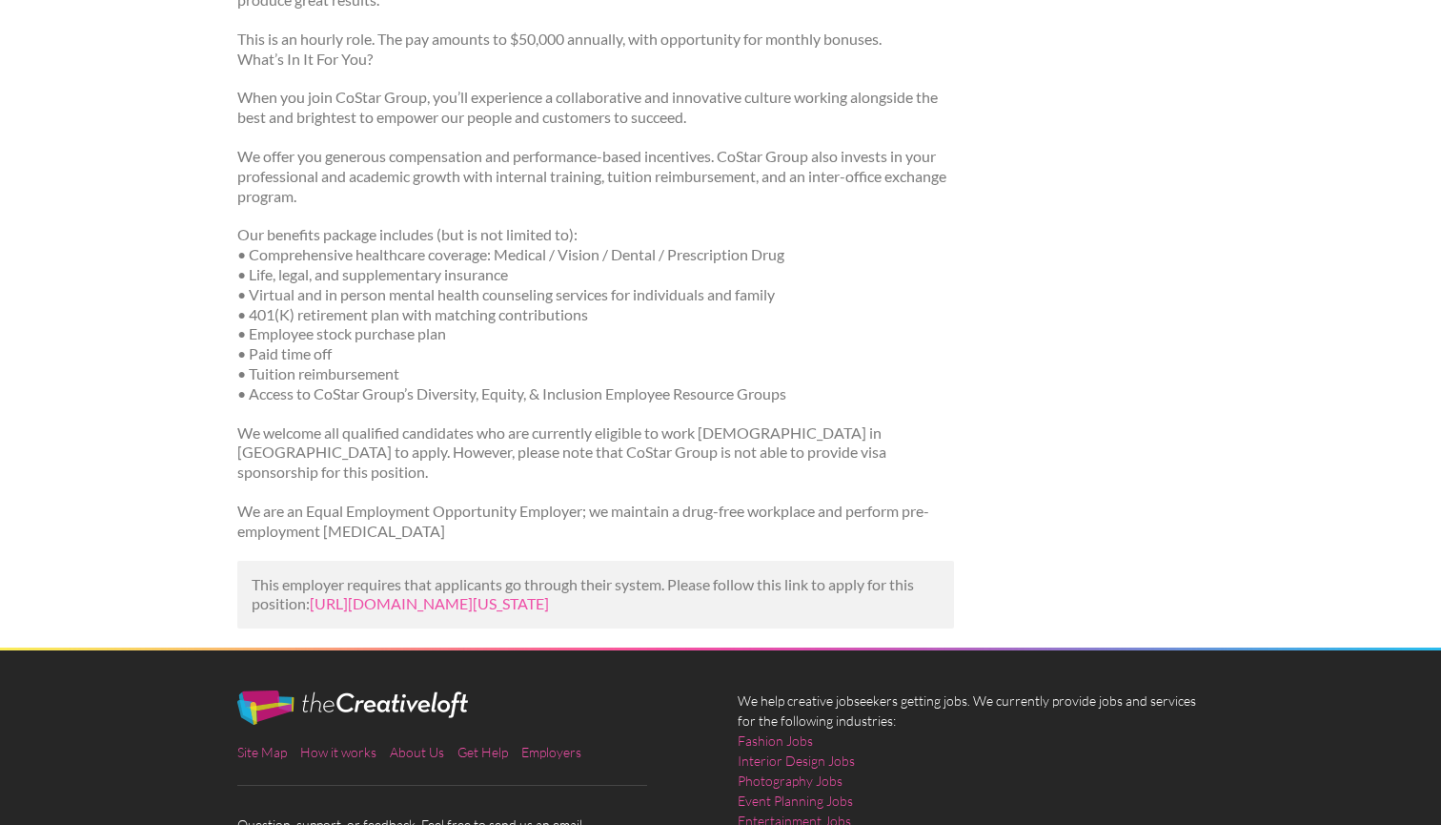
scroll to position [1694, 0]
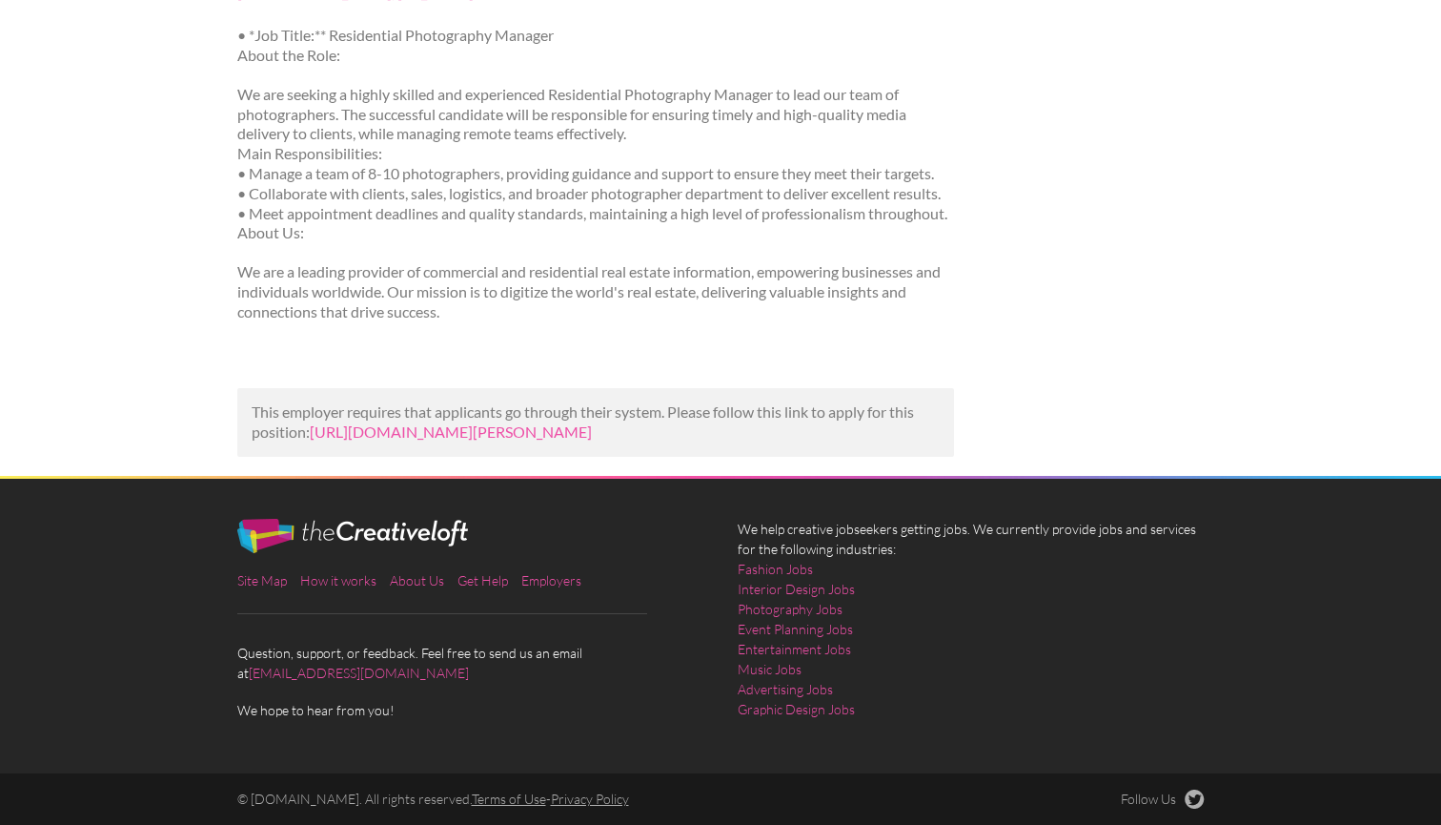
scroll to position [319, 0]
click at [393, 423] on link "https://us.bebee.com/job/69b18e7202917b8cadca29335ff15d17?utm_campaign=google_j…" at bounding box center [451, 431] width 282 height 18
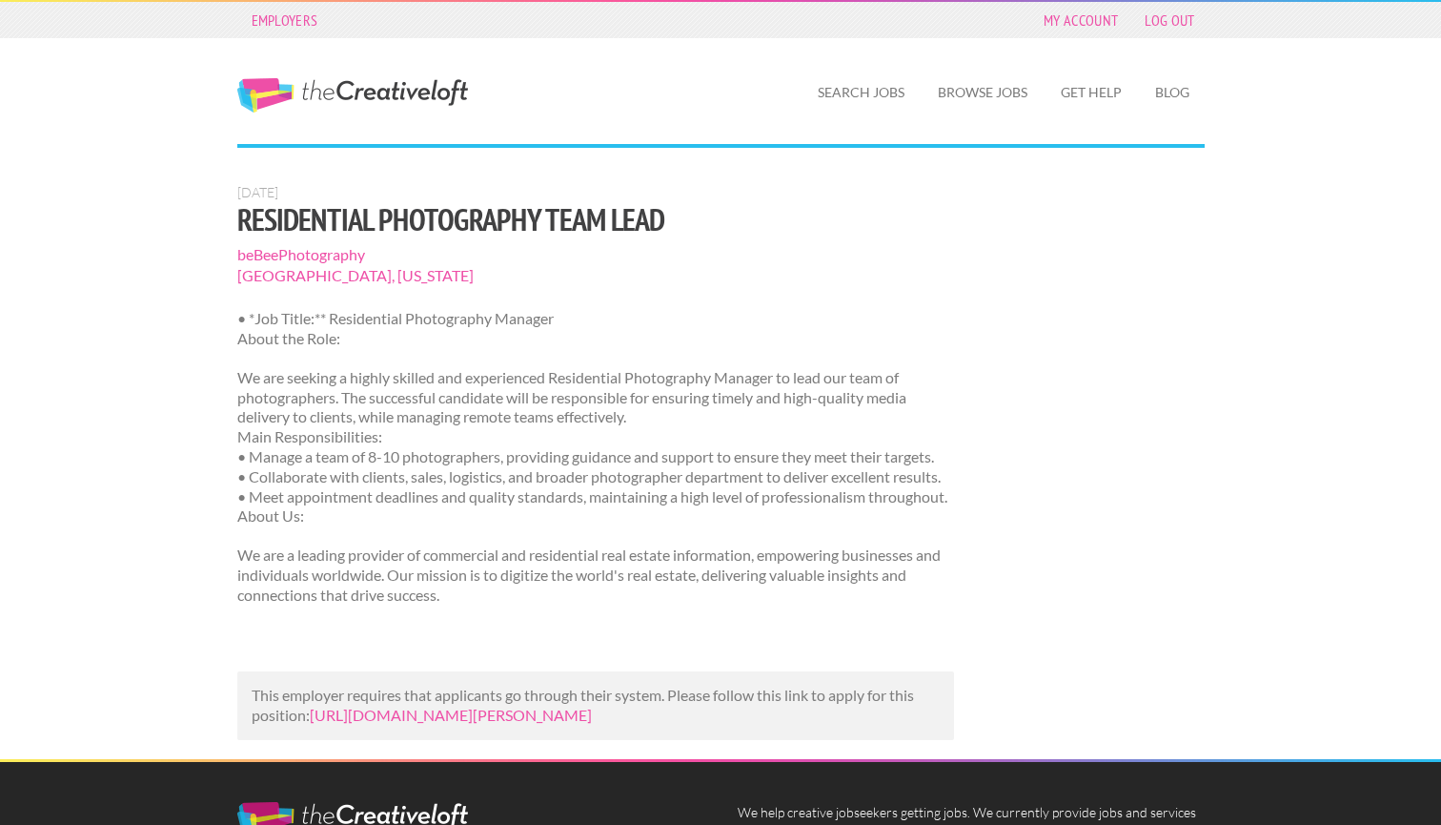
scroll to position [319, 0]
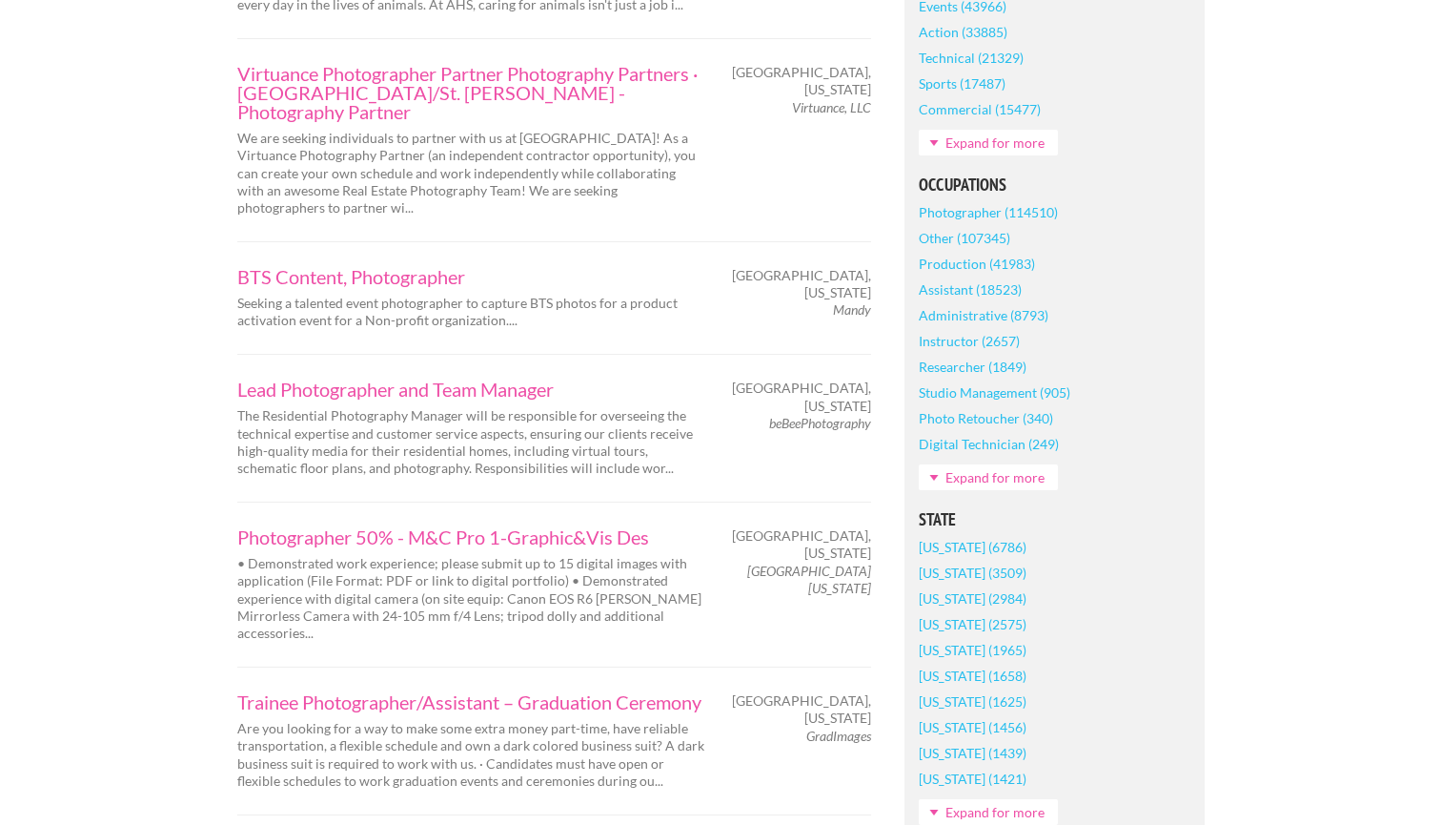
scroll to position [823, 0]
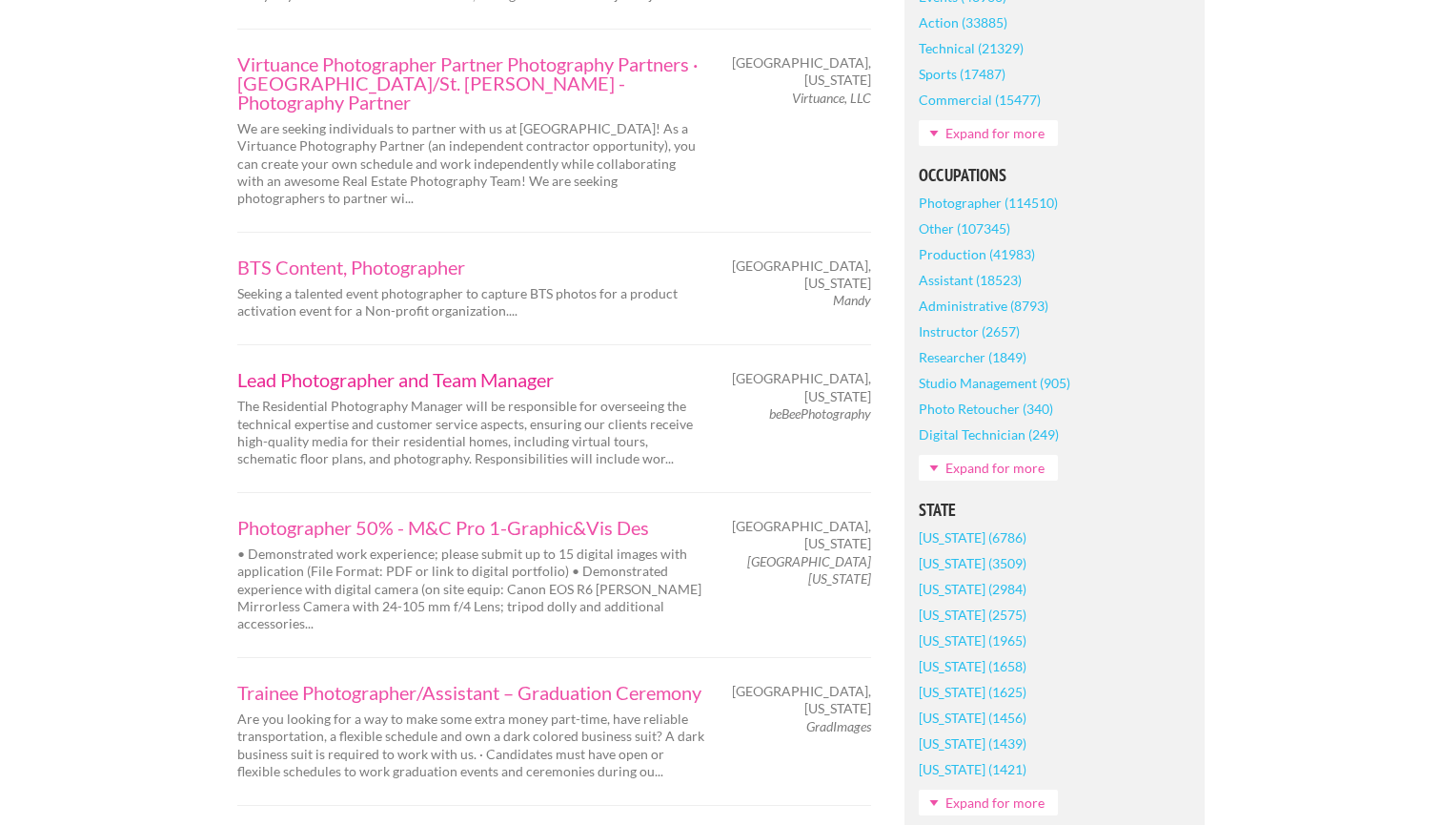
click at [370, 370] on link "Lead Photographer and Team Manager" at bounding box center [470, 379] width 467 height 19
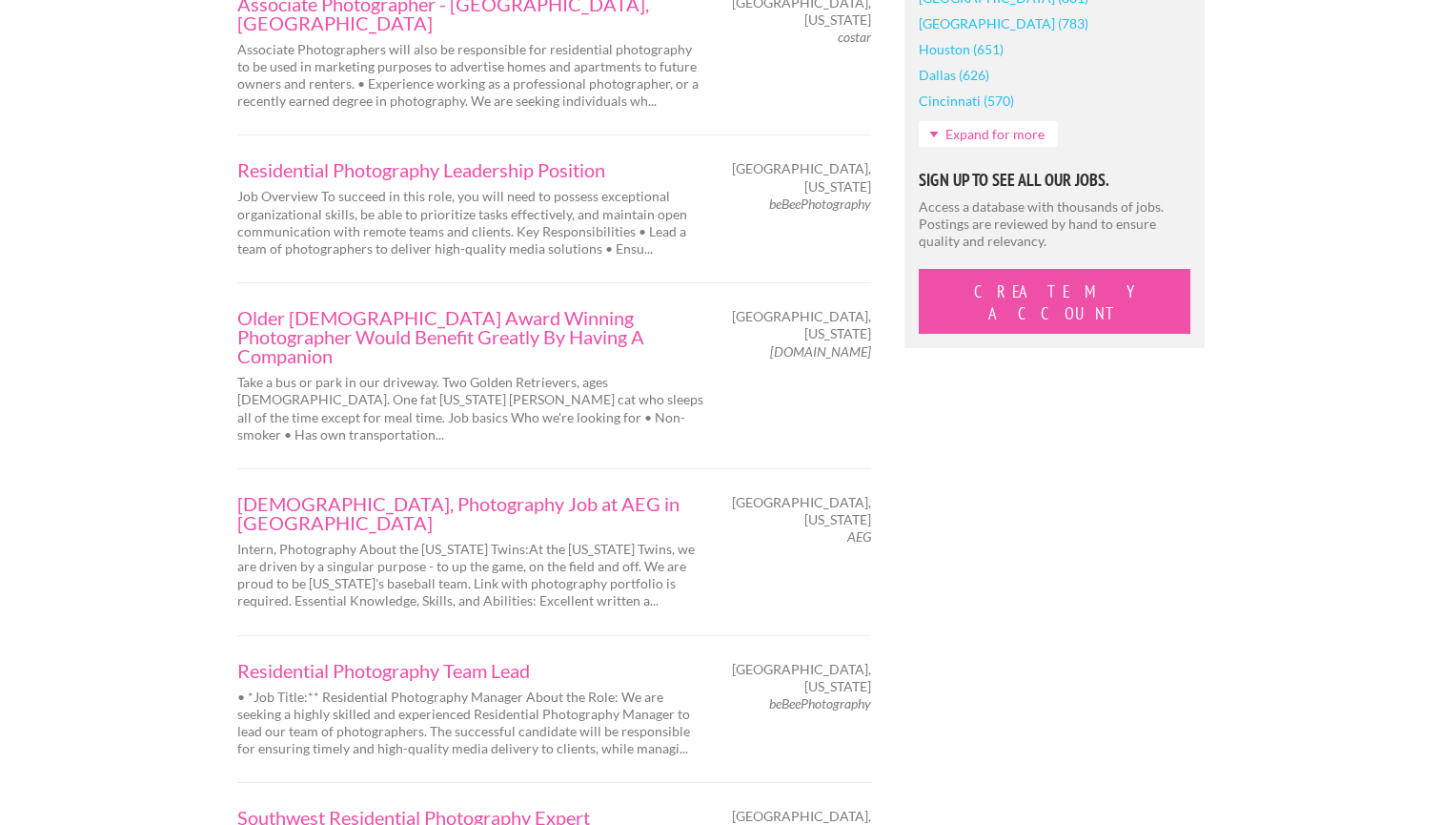
scroll to position [1839, 0]
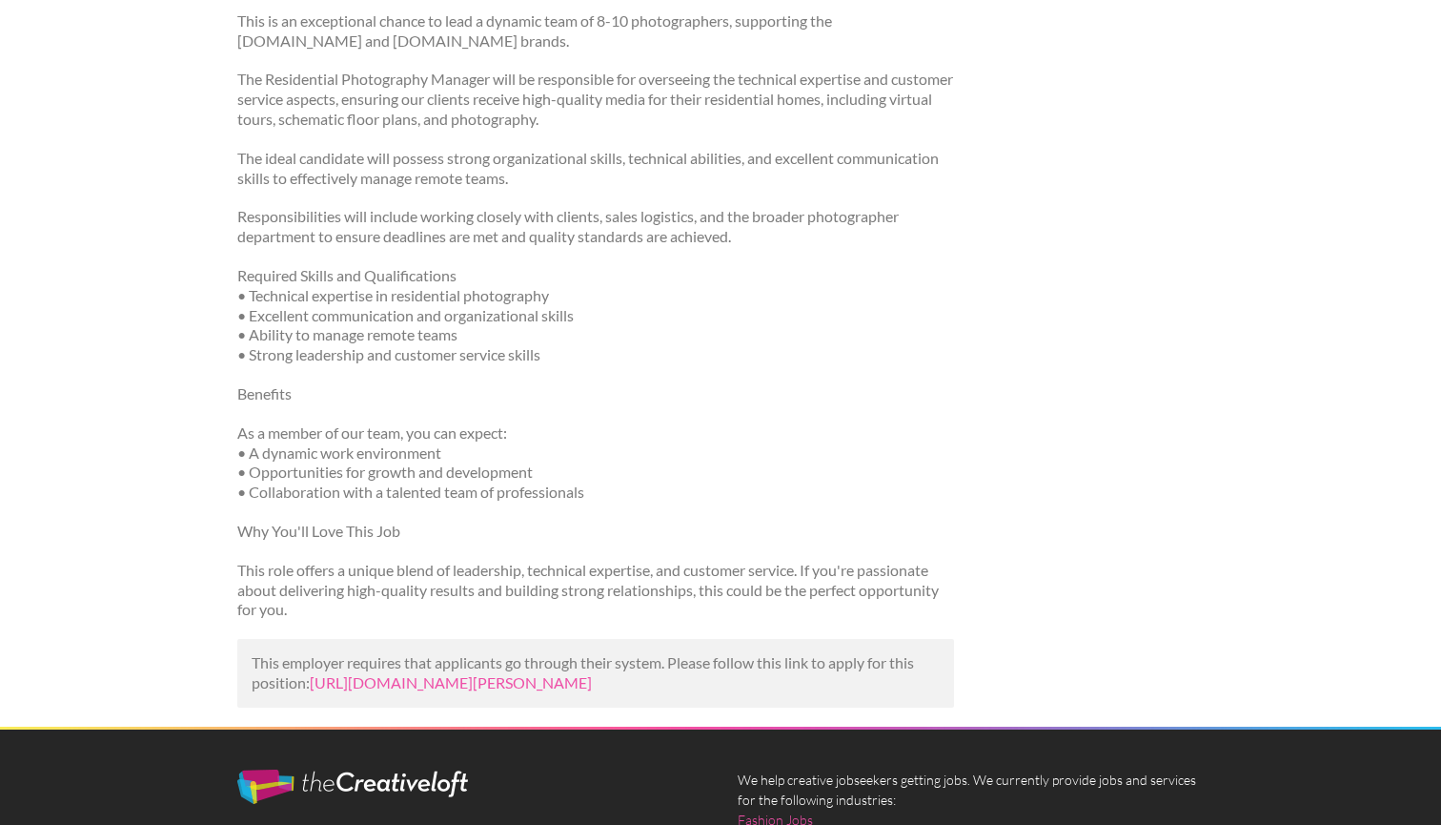
scroll to position [376, 0]
